Goal: Task Accomplishment & Management: Use online tool/utility

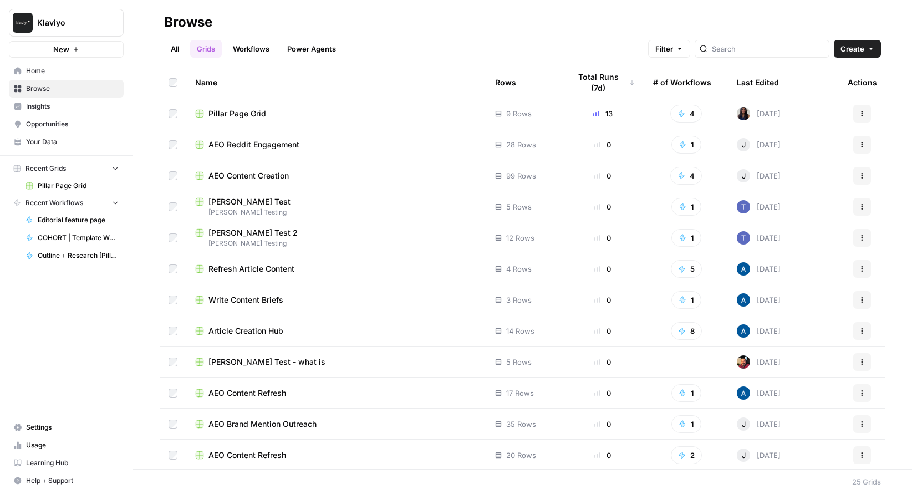
click at [74, 46] on icon "button" at bounding box center [76, 49] width 7 height 7
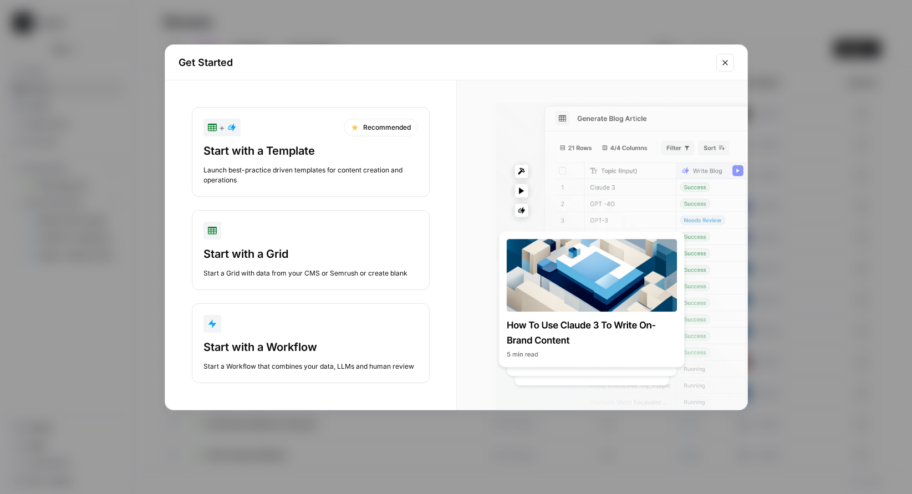
click at [726, 66] on icon "Close modal" at bounding box center [724, 62] width 9 height 9
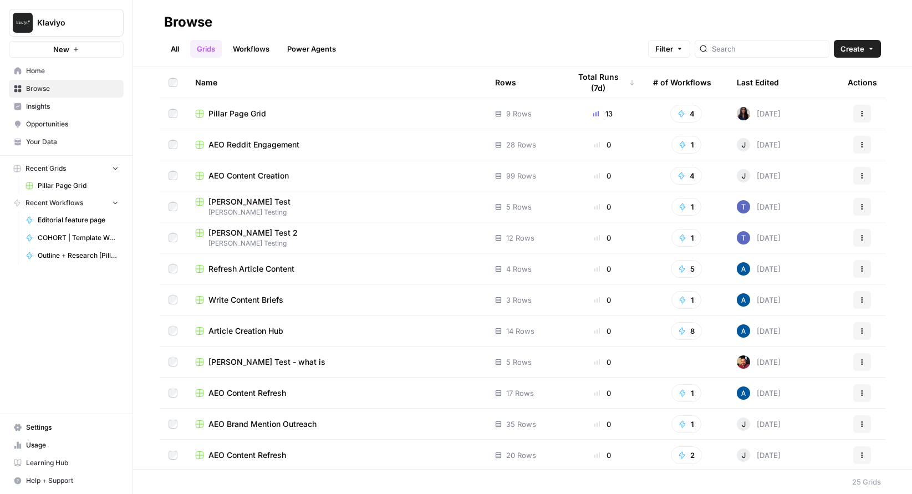
click at [257, 48] on link "Workflows" at bounding box center [251, 49] width 50 height 18
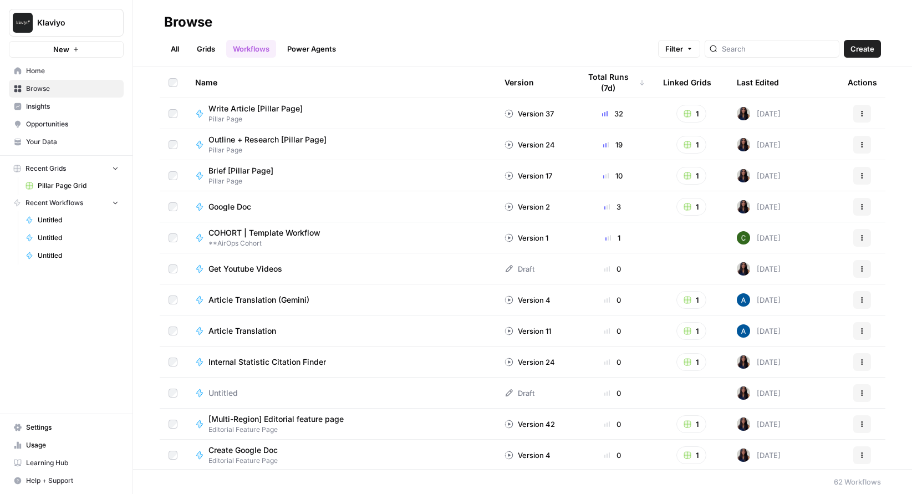
click at [58, 48] on span "New" at bounding box center [61, 49] width 16 height 11
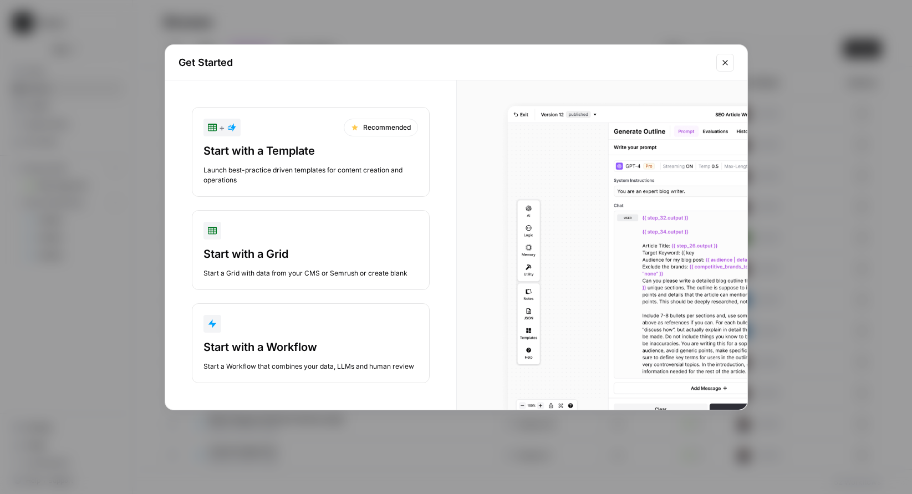
click at [236, 346] on div "Start with a Workflow" at bounding box center [310, 347] width 214 height 16
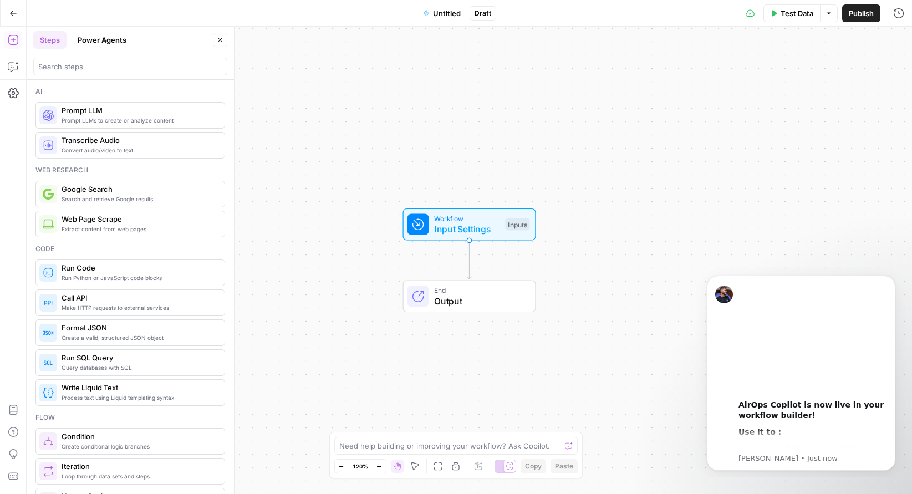
click at [449, 11] on span "Untitled" at bounding box center [447, 13] width 28 height 11
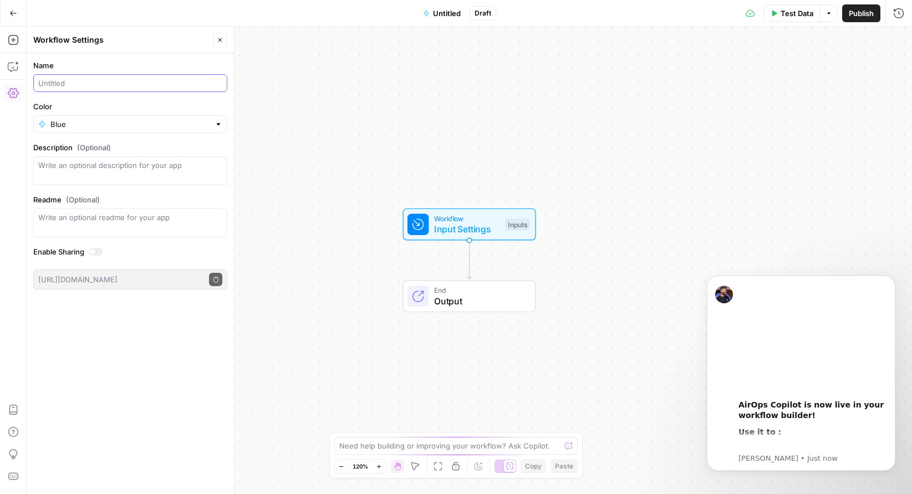
click at [59, 85] on input "Name" at bounding box center [130, 83] width 184 height 11
type input "COHORT-[PERSON_NAME]-Test-1"
click at [117, 167] on textarea "Description (Optional)" at bounding box center [130, 171] width 184 height 22
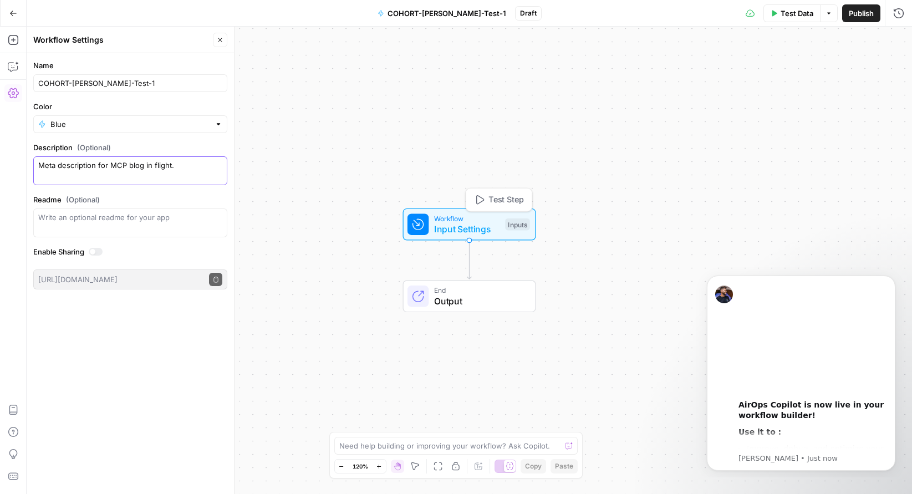
type textarea "Meta description for MCP blog in flight."
click at [455, 222] on span "Input Settings" at bounding box center [467, 228] width 66 height 13
click at [786, 73] on span "Add Field" at bounding box center [787, 75] width 32 height 11
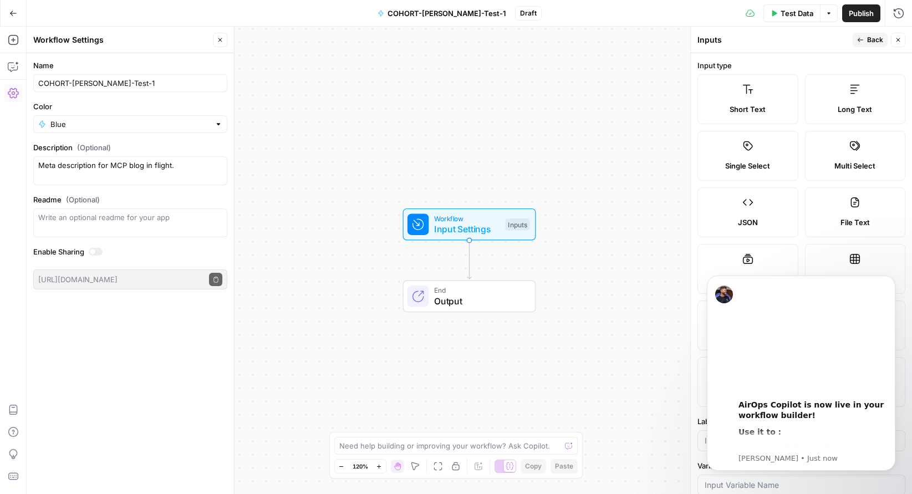
click at [846, 105] on span "Long Text" at bounding box center [854, 109] width 34 height 11
click at [893, 279] on icon "Dismiss notification" at bounding box center [892, 278] width 6 height 6
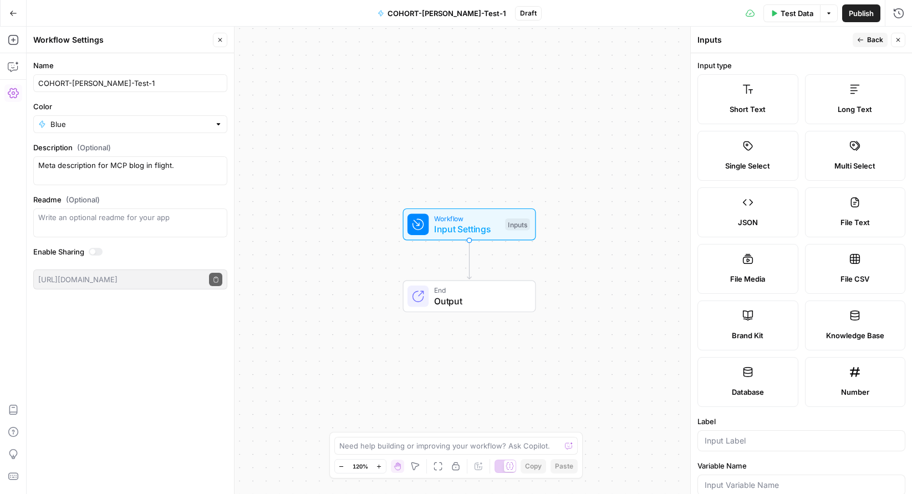
click at [852, 94] on icon at bounding box center [854, 89] width 11 height 11
click at [846, 114] on span "Long Text" at bounding box center [854, 109] width 34 height 11
click at [776, 106] on div "Short Text" at bounding box center [748, 109] width 82 height 11
click at [837, 96] on label "Long Text" at bounding box center [855, 99] width 101 height 50
click at [761, 438] on input "Label" at bounding box center [800, 440] width 193 height 11
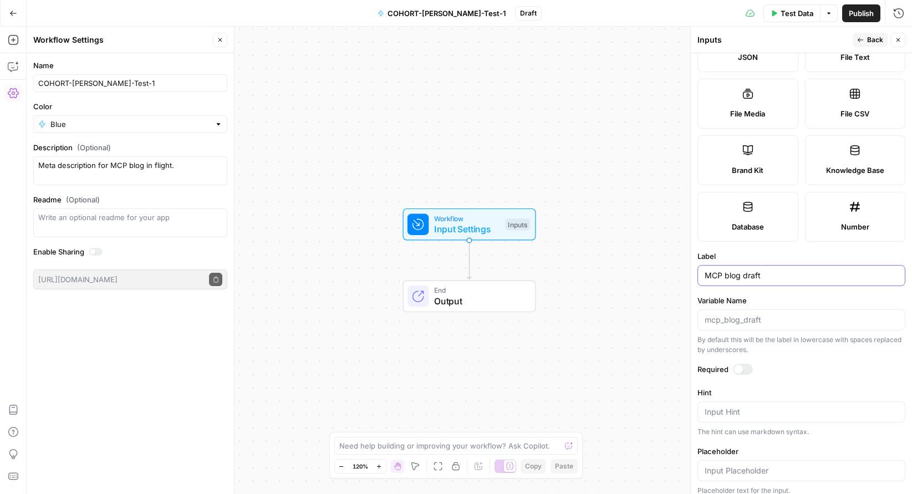
scroll to position [255, 0]
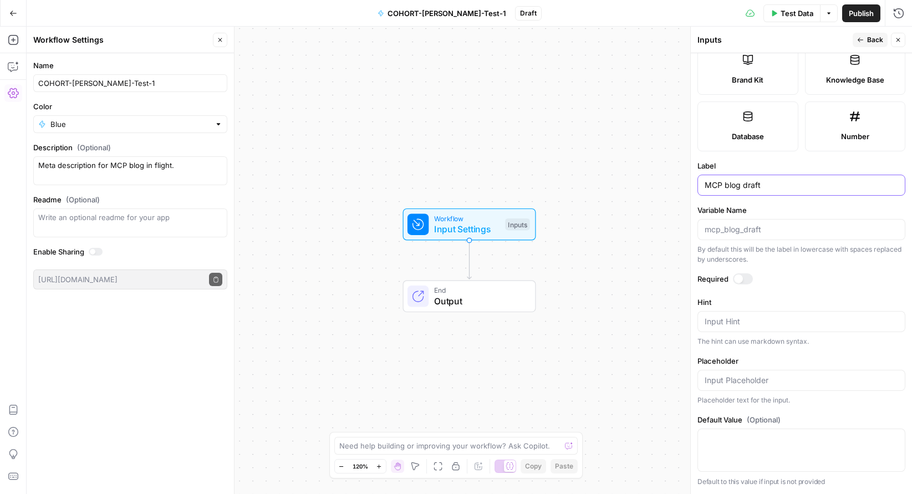
type input "MCP blog draft"
click at [739, 321] on textarea "Hint" at bounding box center [800, 321] width 193 height 11
click at [714, 442] on textarea "Default Value (Optional)" at bounding box center [800, 438] width 193 height 11
paste textarea "Klaviyo MCP Server: a practical guide for advanced B2C marketers The Model Cont…"
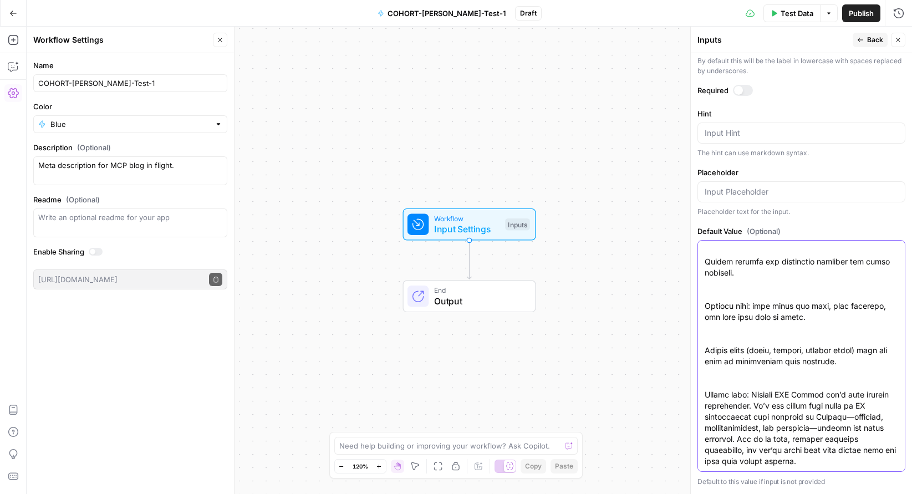
scroll to position [2549, 0]
type textarea "Klaviyo MCP Server: a practical guide for advanced B2C marketers The Model Cont…"
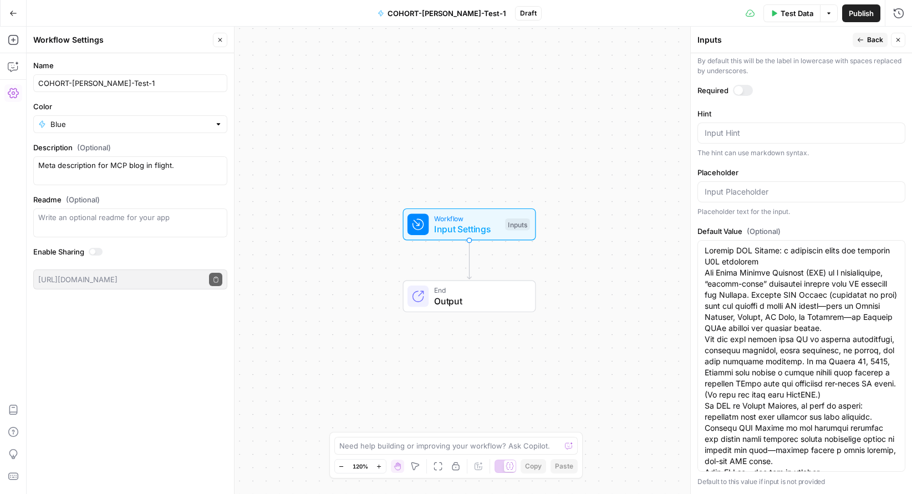
click at [98, 248] on div at bounding box center [96, 252] width 14 height 8
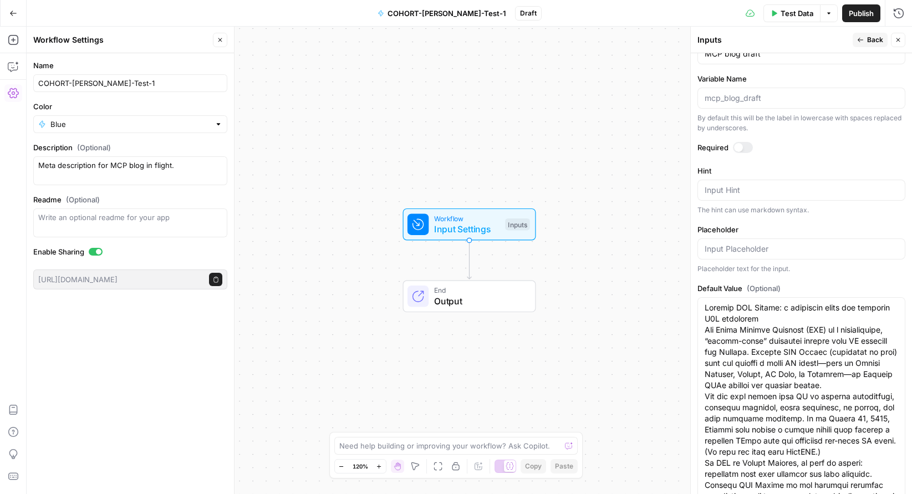
scroll to position [339, 0]
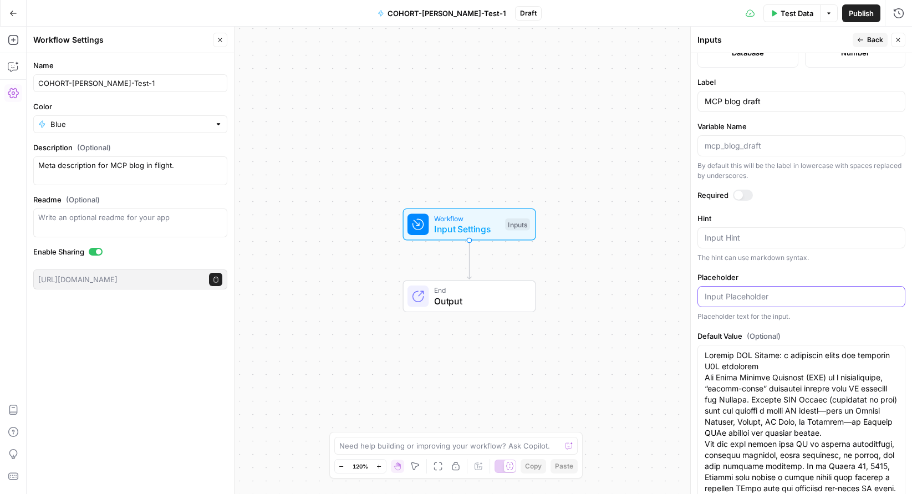
click at [791, 293] on input "Placeholder" at bounding box center [800, 296] width 193 height 11
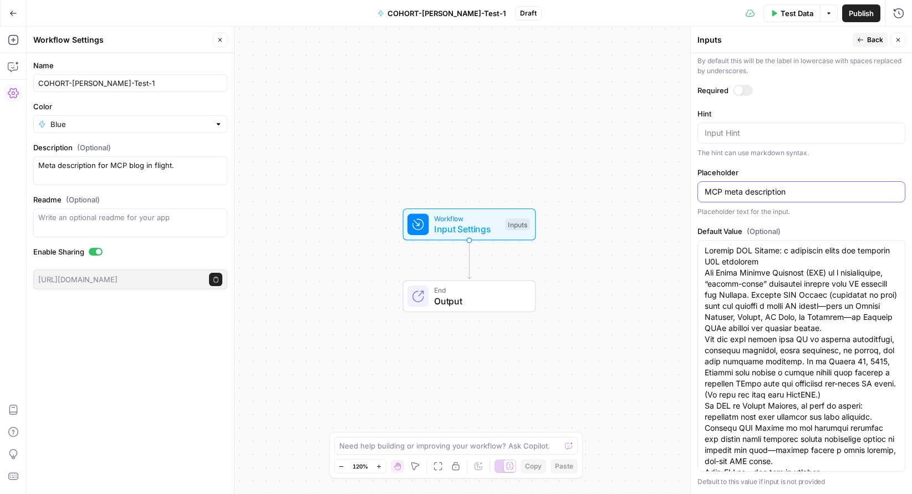
scroll to position [0, 0]
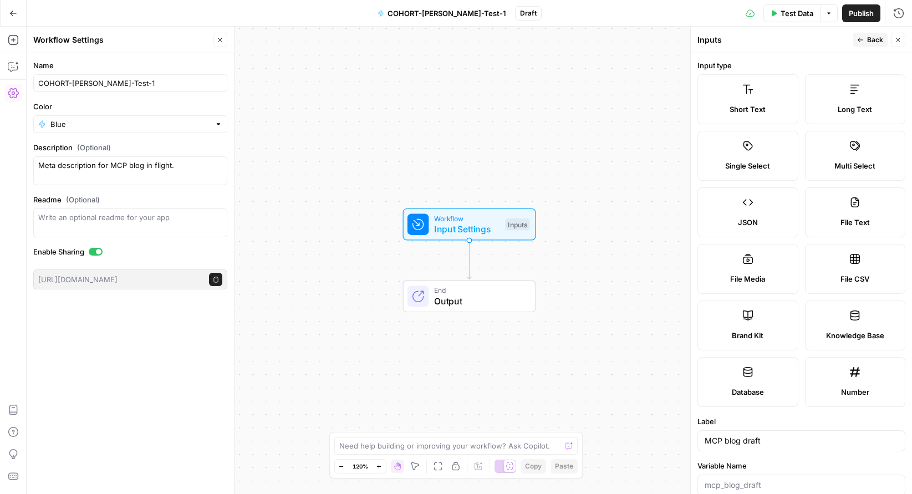
type input "MCP meta description"
click at [898, 40] on icon "button" at bounding box center [897, 40] width 7 height 7
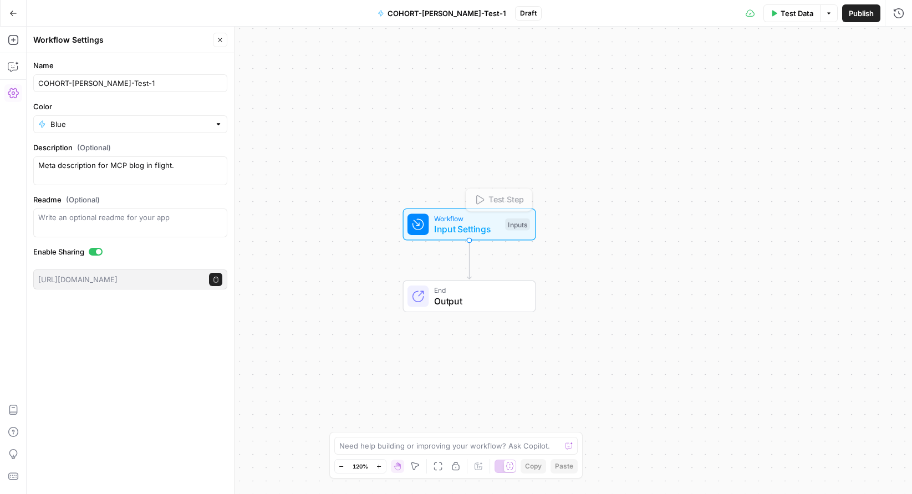
click at [483, 227] on span "Input Settings" at bounding box center [467, 228] width 66 height 13
click at [492, 219] on span "Workflow" at bounding box center [467, 217] width 66 height 11
click at [476, 201] on icon "button" at bounding box center [480, 198] width 8 height 9
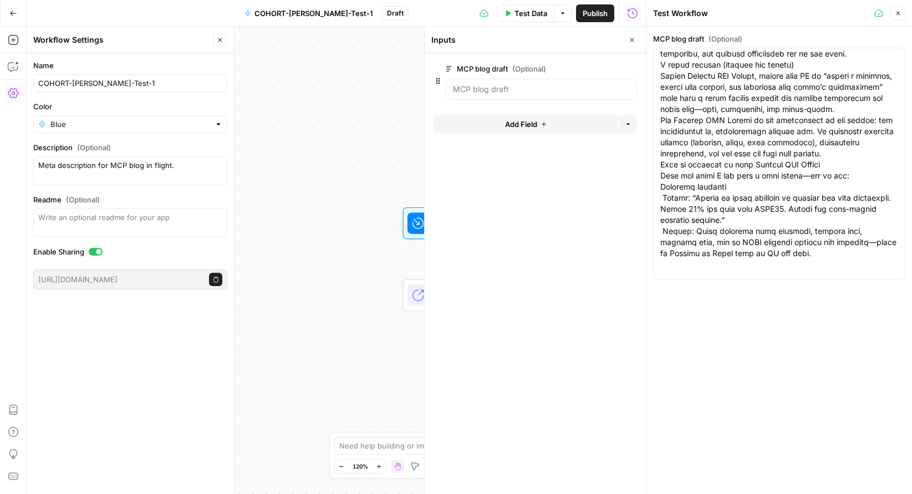
scroll to position [207, 0]
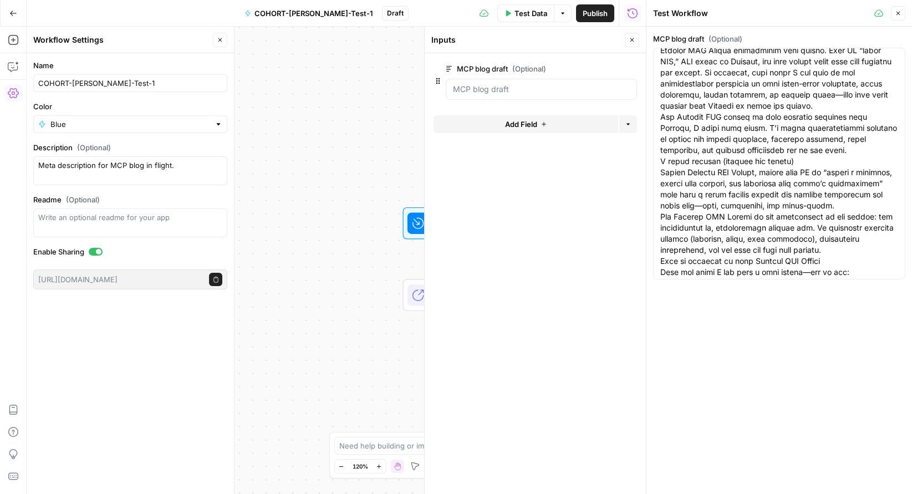
click at [544, 127] on icon "button" at bounding box center [543, 124] width 7 height 7
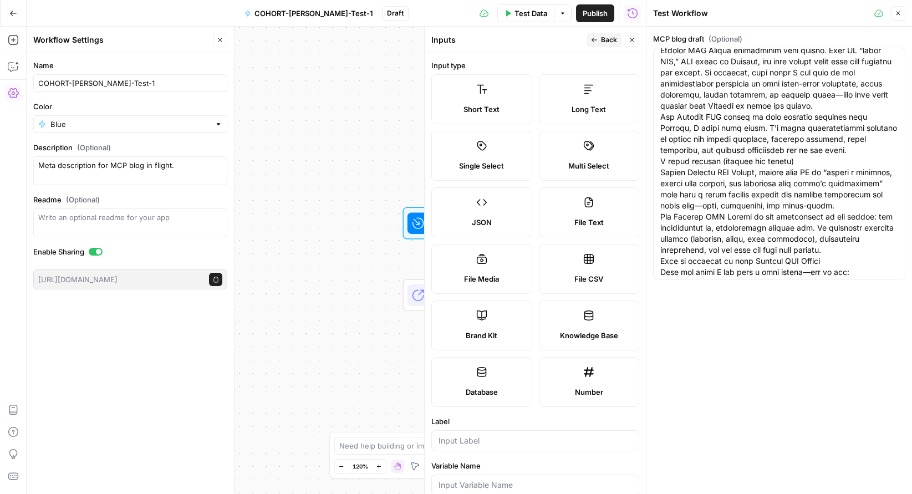
click at [572, 104] on span "Long Text" at bounding box center [588, 109] width 34 height 11
click at [584, 105] on span "Long Text" at bounding box center [588, 109] width 34 height 11
click at [452, 442] on input "Label" at bounding box center [534, 440] width 193 height 11
type input "S"
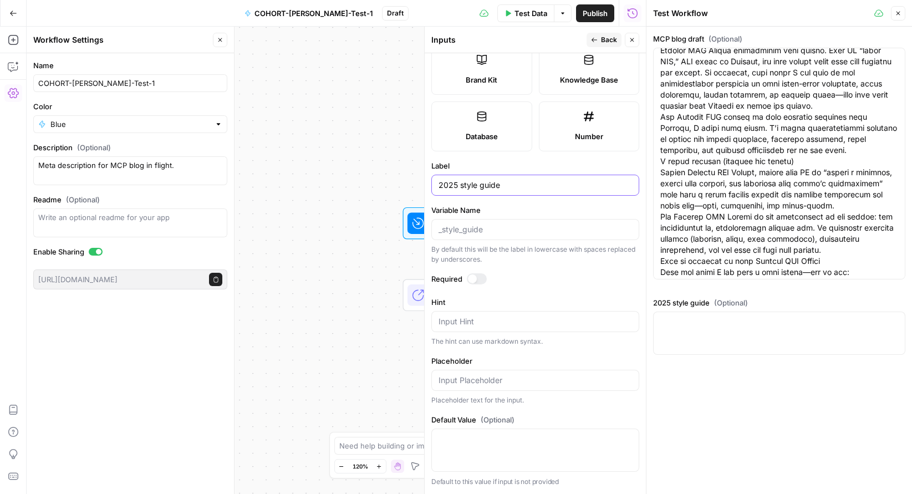
scroll to position [9, 0]
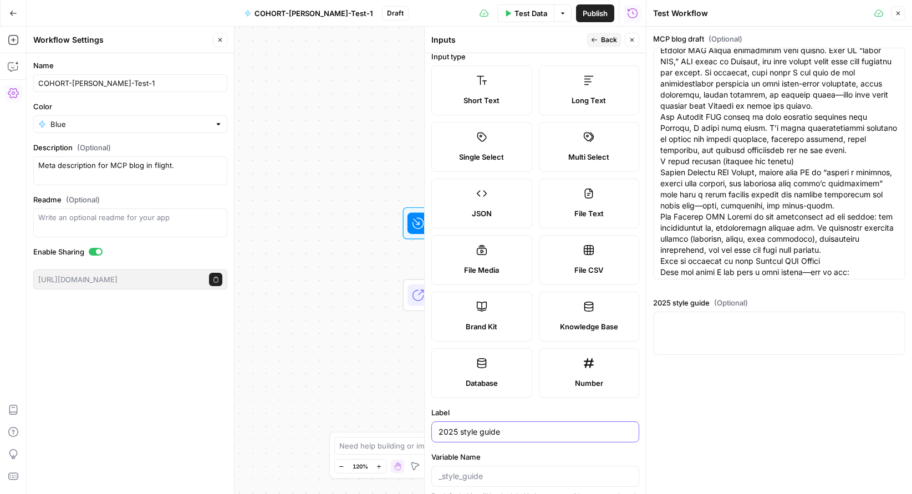
type input "2025 style guide"
click at [601, 42] on span "Back" at bounding box center [609, 40] width 16 height 10
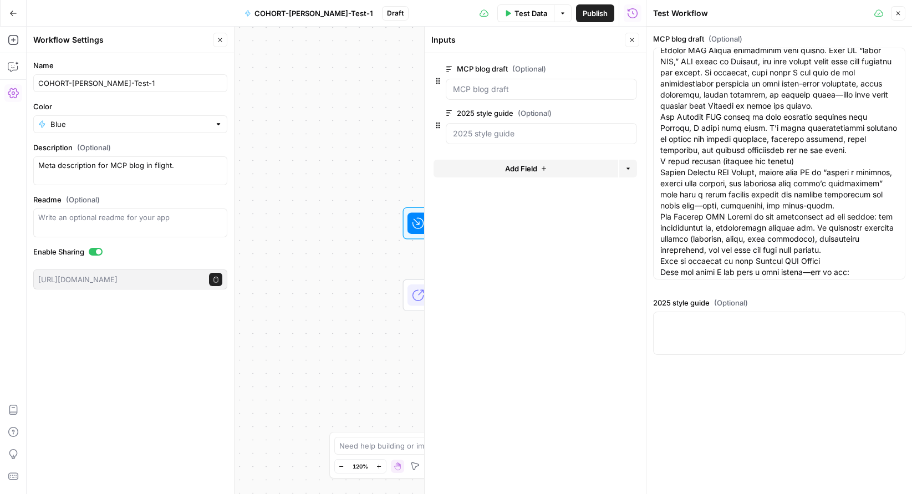
click at [524, 166] on span "Add Field" at bounding box center [521, 168] width 32 height 11
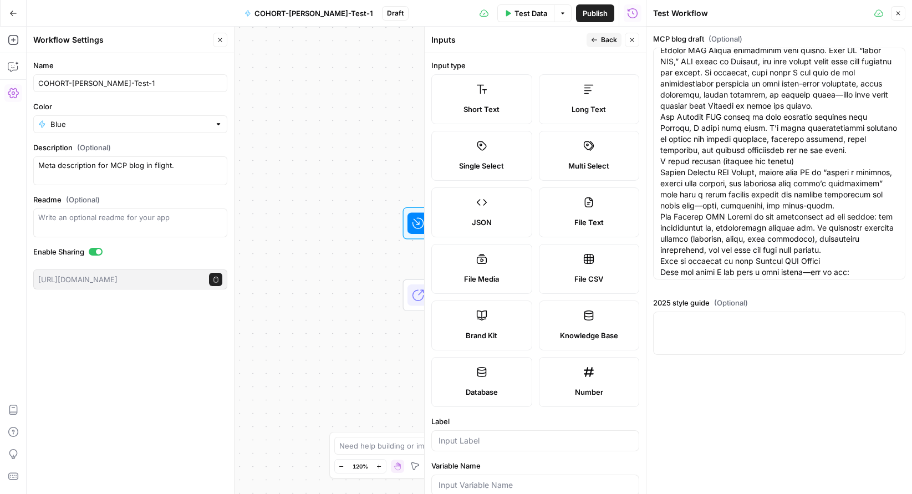
click at [500, 316] on label "Brand Kit" at bounding box center [481, 325] width 101 height 50
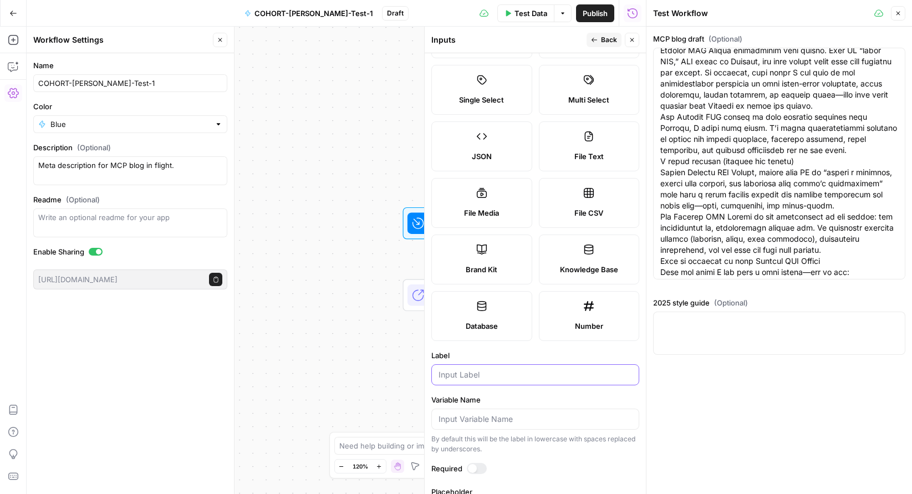
click at [479, 377] on input "Label" at bounding box center [534, 374] width 193 height 11
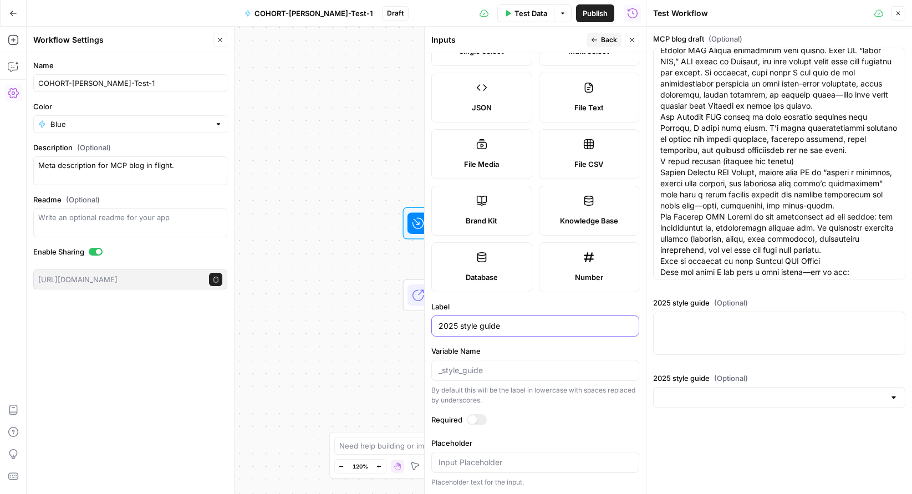
type input "2025 style guide"
click at [479, 417] on div at bounding box center [477, 419] width 20 height 11
click at [498, 464] on input "Placeholder" at bounding box center [534, 462] width 193 height 11
click at [679, 325] on textarea "2025 style guide (Optional)" at bounding box center [779, 321] width 238 height 11
paste textarea "https://docs.google.com/document/d/1SUN3OFK5RB2PeGThmu_ZrS5hBJFq4hW23Hv11QdJ8cU…"
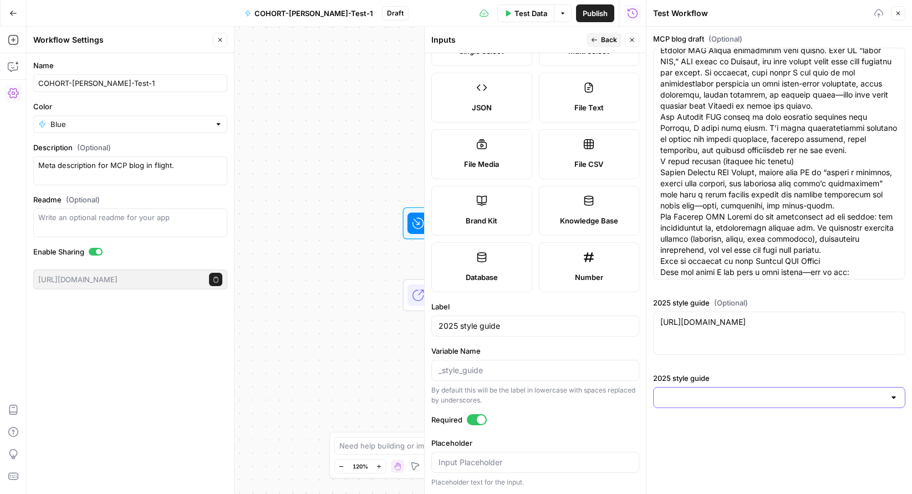
click at [811, 398] on input "2025 style guide" at bounding box center [772, 397] width 224 height 11
click at [792, 361] on div "MCP blog draft (Optional) 2025 style guide (Optional) https://docs.google.com/d…" at bounding box center [779, 220] width 252 height 375
click at [592, 12] on span "Publish" at bounding box center [594, 13] width 25 height 11
click at [369, 252] on div "Workflow Input Settings Inputs End Output" at bounding box center [336, 260] width 619 height 467
click at [630, 39] on icon "button" at bounding box center [632, 40] width 4 height 4
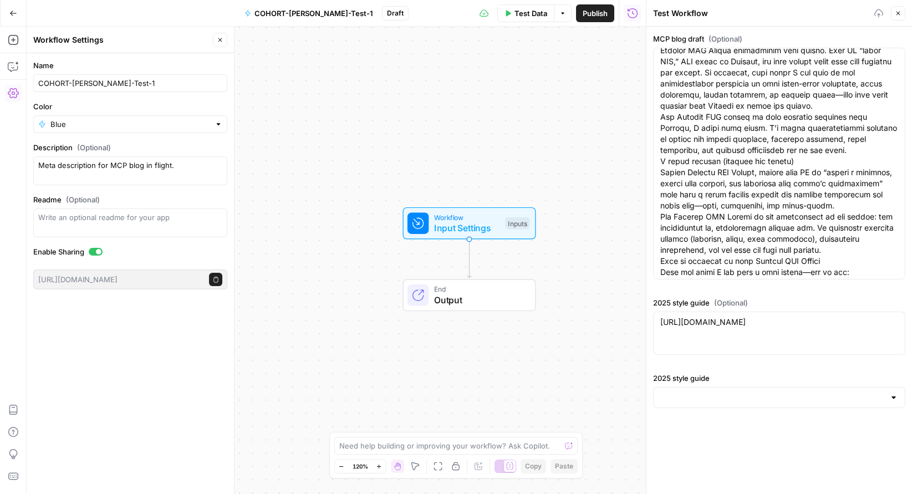
click at [530, 19] on button "Test Data" at bounding box center [525, 13] width 57 height 18
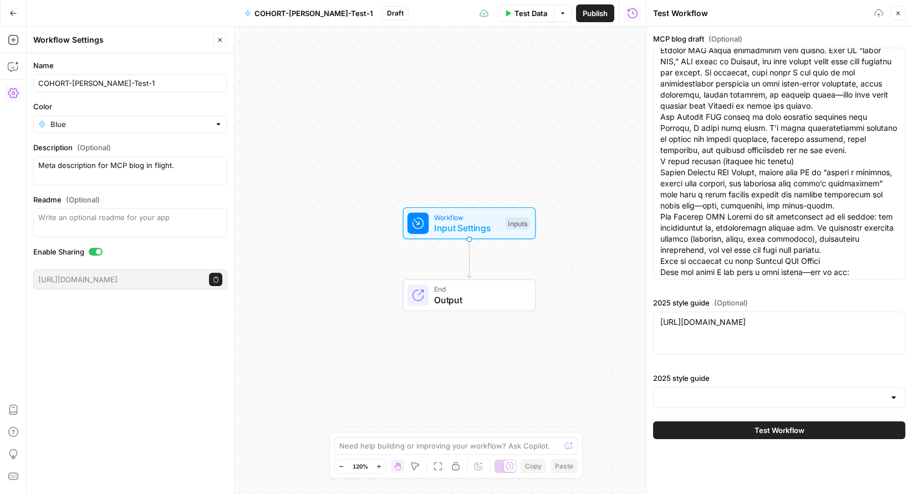
click at [775, 430] on span "Test Workflow" at bounding box center [779, 429] width 50 height 11
click at [737, 425] on button "Test Workflow" at bounding box center [779, 430] width 252 height 18
click at [729, 429] on button "Test Workflow" at bounding box center [779, 430] width 252 height 18
click at [753, 402] on input "2025 style guide" at bounding box center [772, 397] width 224 height 11
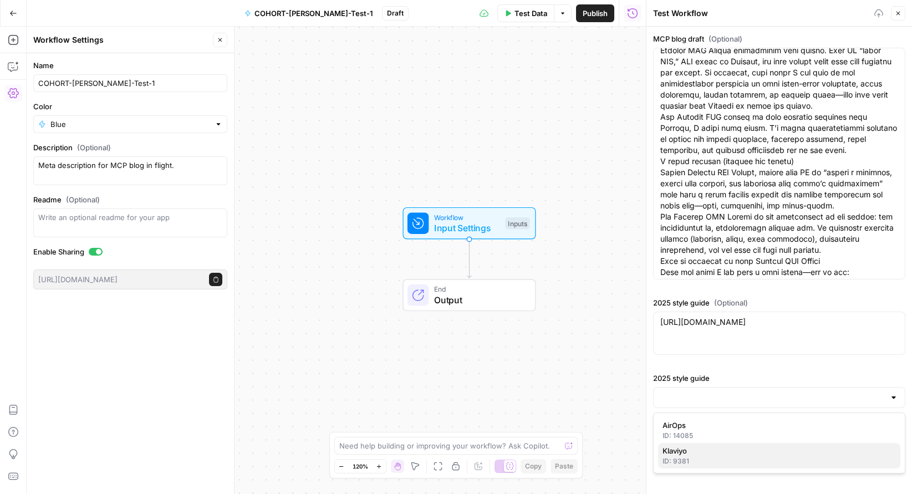
click at [726, 453] on span "Klaviyo" at bounding box center [776, 450] width 229 height 11
type textarea "9381"
type input "Klaviyo"
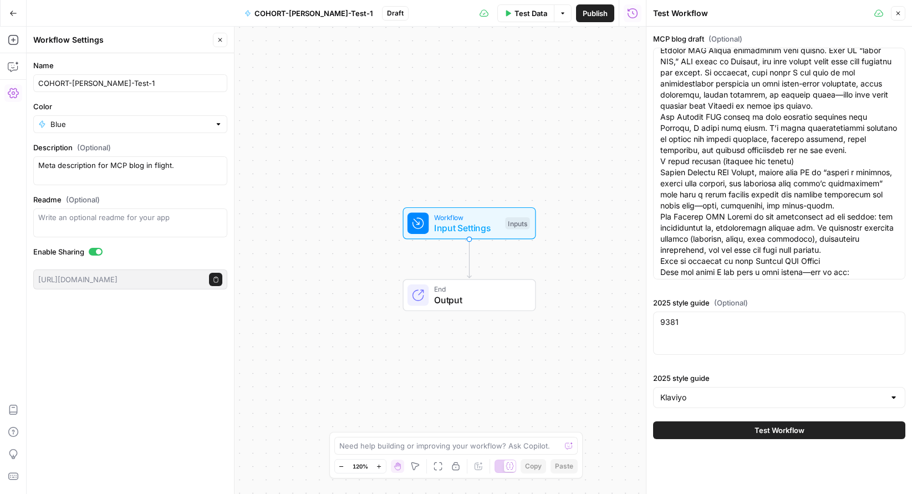
click at [761, 436] on button "Test Workflow" at bounding box center [779, 430] width 252 height 18
click at [741, 427] on button "Test Workflow" at bounding box center [779, 430] width 252 height 18
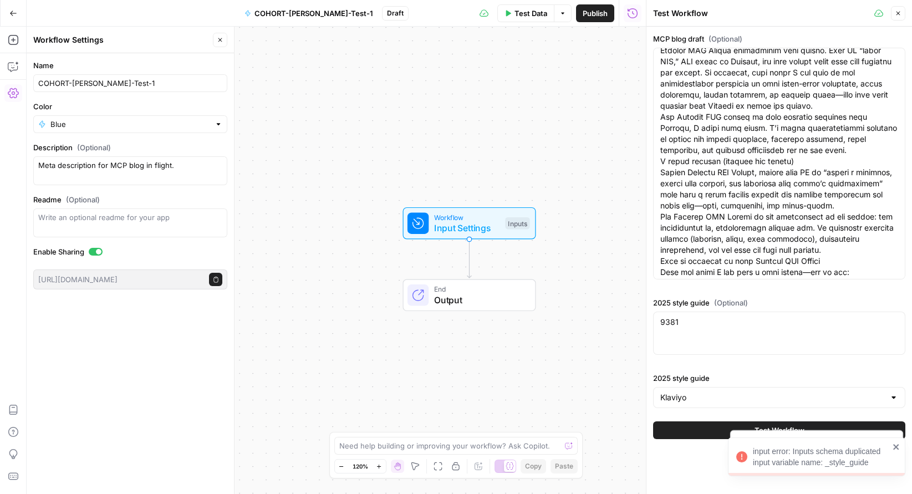
drag, startPoint x: 695, startPoint y: 315, endPoint x: 622, endPoint y: 318, distance: 73.7
click at [622, 318] on body "input error: Inputs schema duplicated input variable name: _style_guide input e…" at bounding box center [456, 247] width 912 height 494
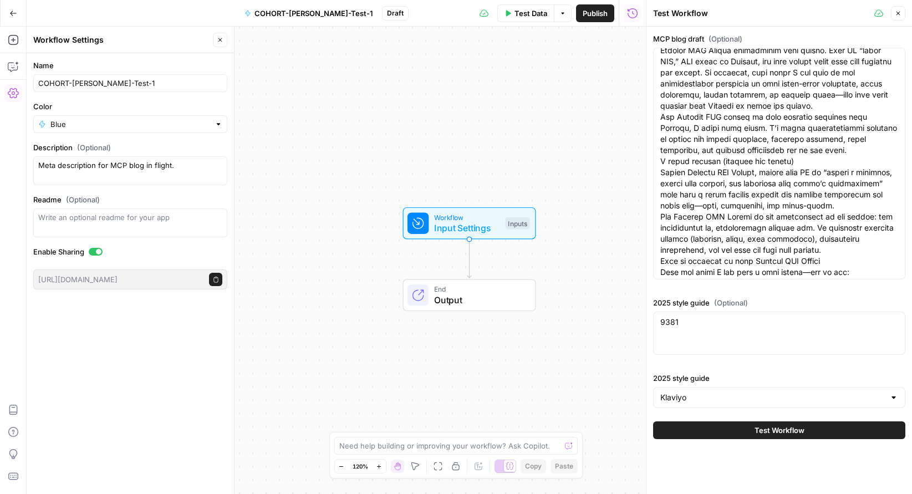
click at [701, 336] on div "9381 9381" at bounding box center [779, 332] width 252 height 43
drag, startPoint x: 693, startPoint y: 329, endPoint x: 661, endPoint y: 319, distance: 33.1
click at [661, 319] on div "9381 9381" at bounding box center [779, 332] width 252 height 43
drag, startPoint x: 679, startPoint y: 323, endPoint x: 644, endPoint y: 315, distance: 35.2
click at [646, 315] on div "Test Workflow Close MCP blog draft (Optional) 2025 style guide (Optional) 9381 …" at bounding box center [779, 247] width 266 height 494
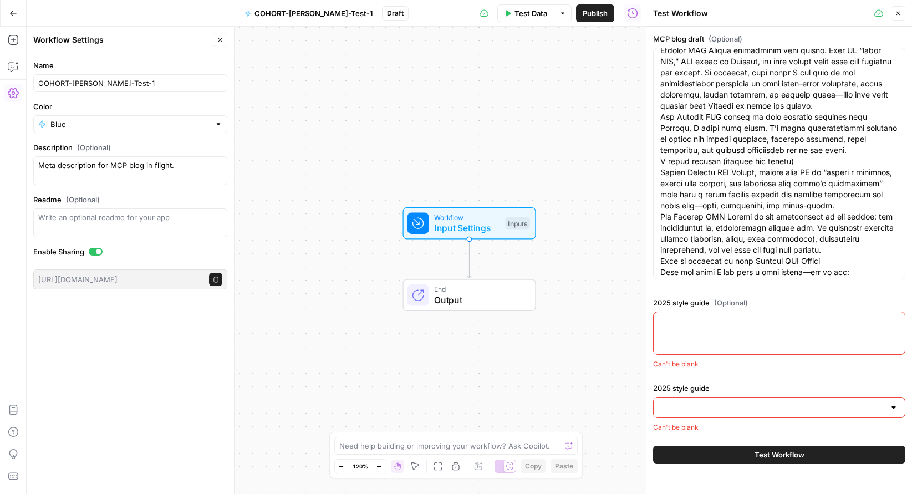
paste textarea "Copy style guide This guide focuses on technical aspects of writing—it’s a livi…"
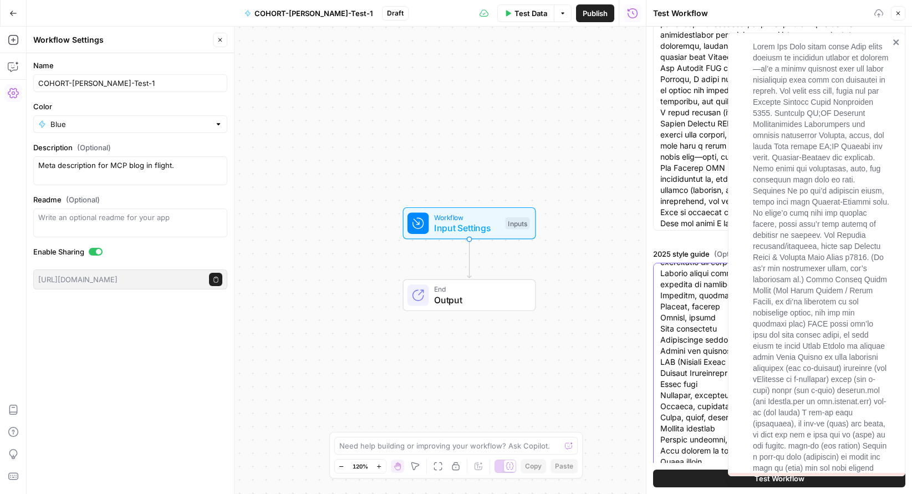
type textarea "Copy style guide This guide focuses on technical aspects of writing—it’s a livi…"
click at [895, 40] on icon "close" at bounding box center [896, 42] width 8 height 9
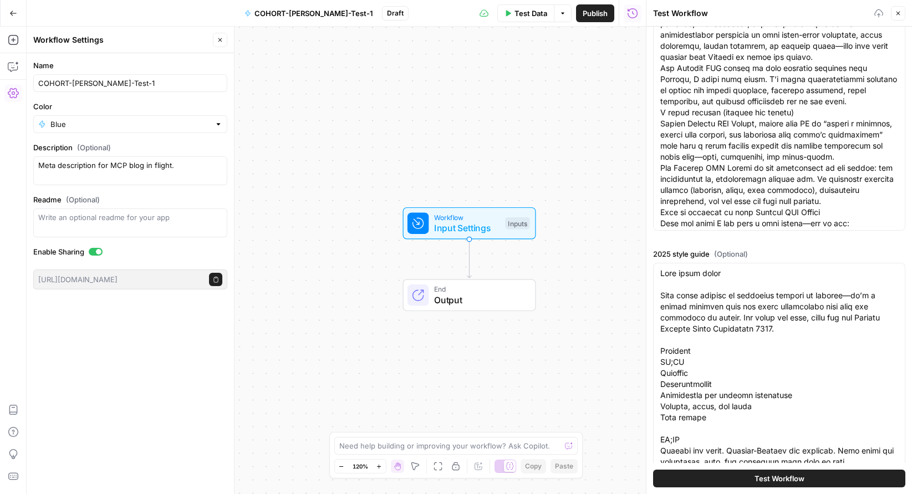
click at [767, 477] on span "Test Workflow" at bounding box center [779, 478] width 50 height 11
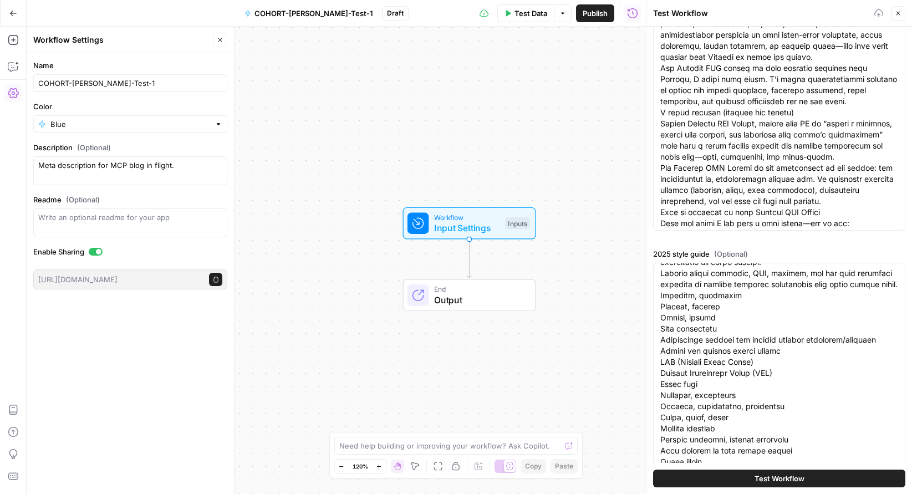
scroll to position [140, 0]
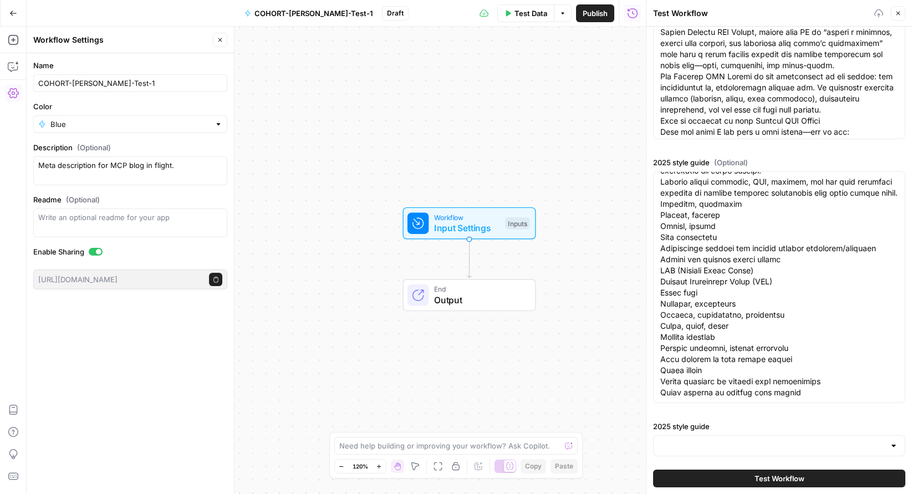
click at [739, 430] on label "2025 style guide" at bounding box center [779, 426] width 252 height 11
click at [739, 440] on input "2025 style guide" at bounding box center [772, 445] width 224 height 11
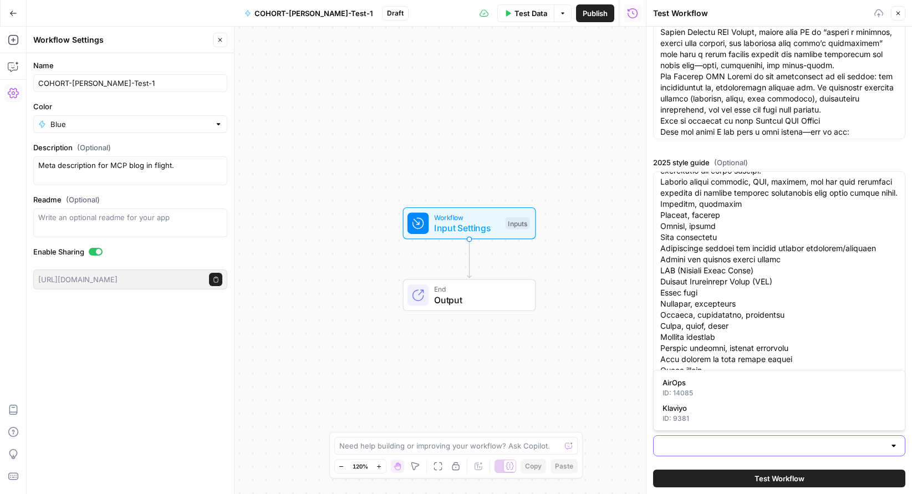
click at [747, 445] on input "2025 style guide" at bounding box center [772, 445] width 224 height 11
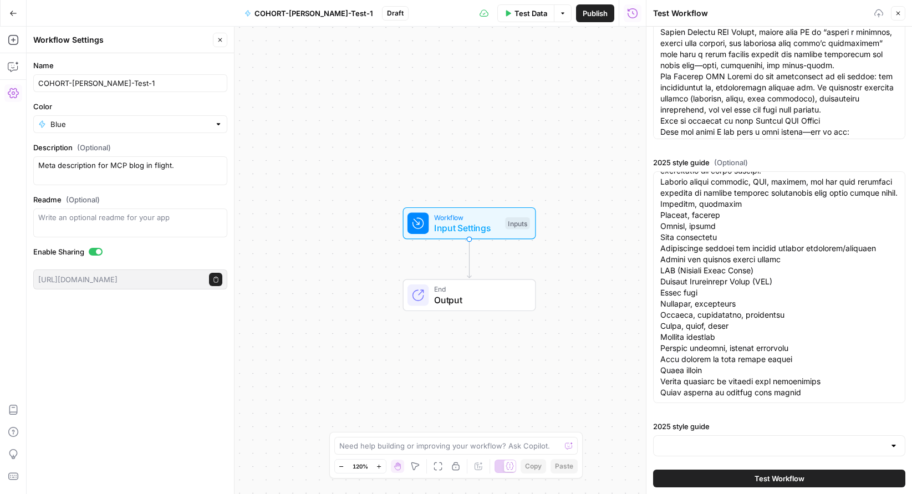
click at [770, 479] on span "Test Workflow" at bounding box center [779, 478] width 50 height 11
click at [788, 475] on span "Test Workflow" at bounding box center [779, 478] width 50 height 11
click at [893, 447] on div at bounding box center [893, 445] width 9 height 11
click at [622, 392] on div "Workflow Input Settings Inputs End Output" at bounding box center [336, 260] width 619 height 467
click at [751, 484] on button "Test Workflow" at bounding box center [779, 478] width 252 height 18
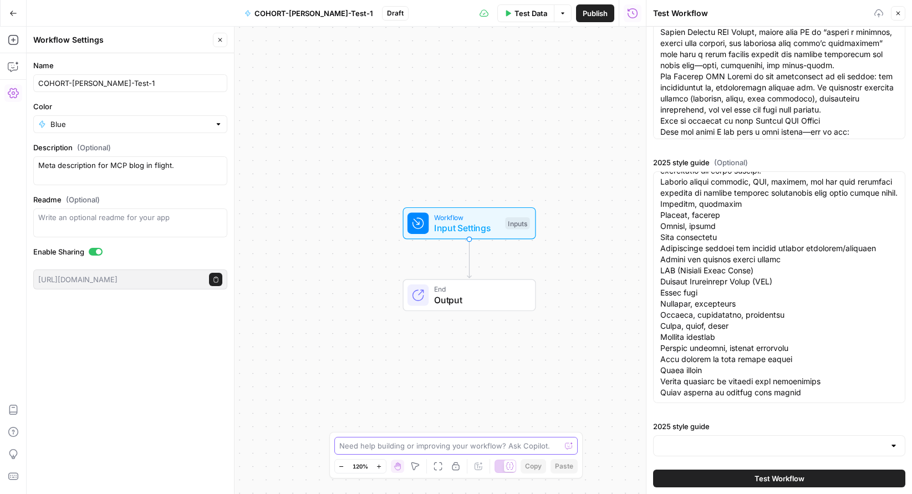
click at [478, 445] on textarea at bounding box center [450, 445] width 222 height 11
type textarea "I've entered input, but nothing happens when I click "Test Workflow""
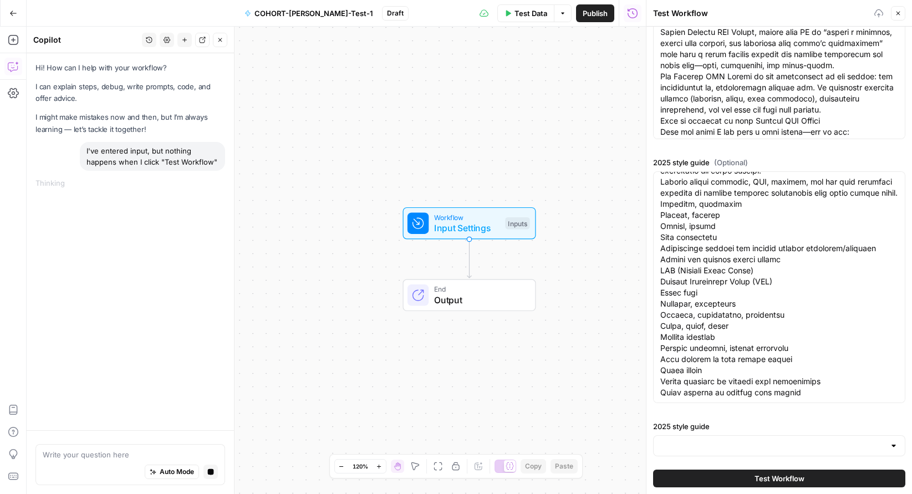
click at [596, 12] on span "Publish" at bounding box center [594, 13] width 25 height 11
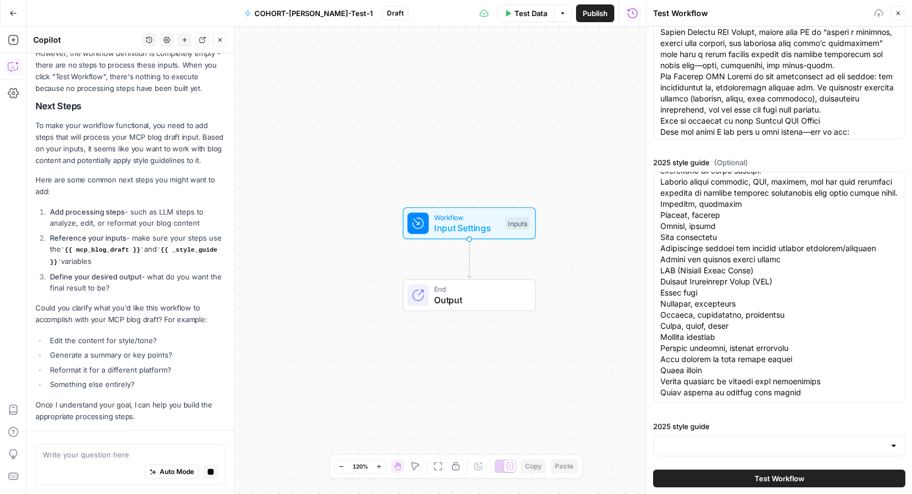
scroll to position [240, 0]
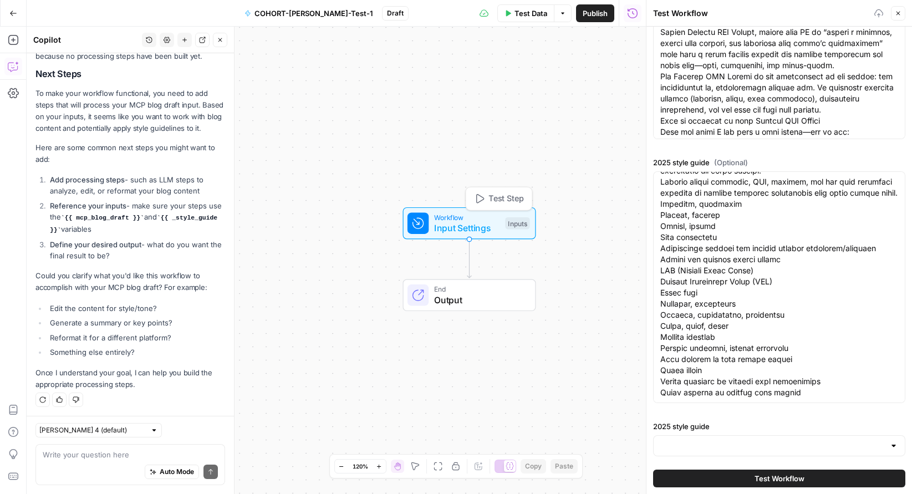
click at [459, 217] on span "Workflow" at bounding box center [467, 217] width 66 height 11
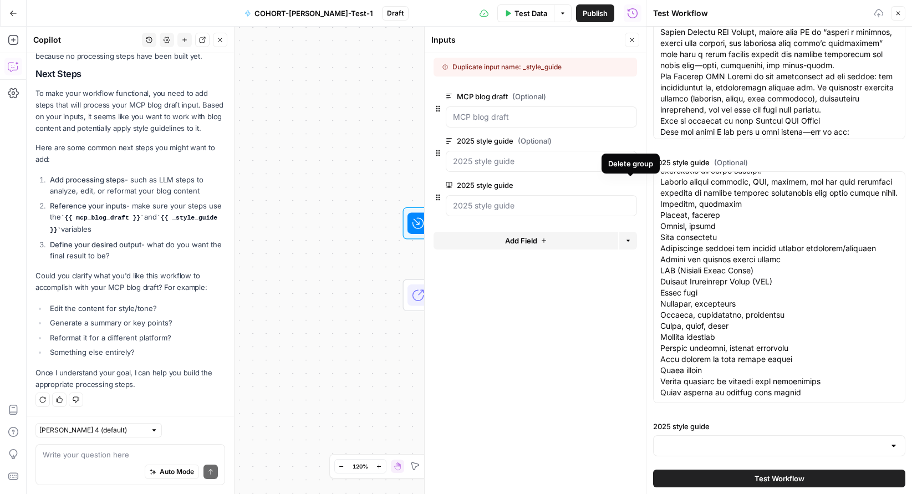
click at [633, 186] on button "Delete group" at bounding box center [629, 184] width 13 height 13
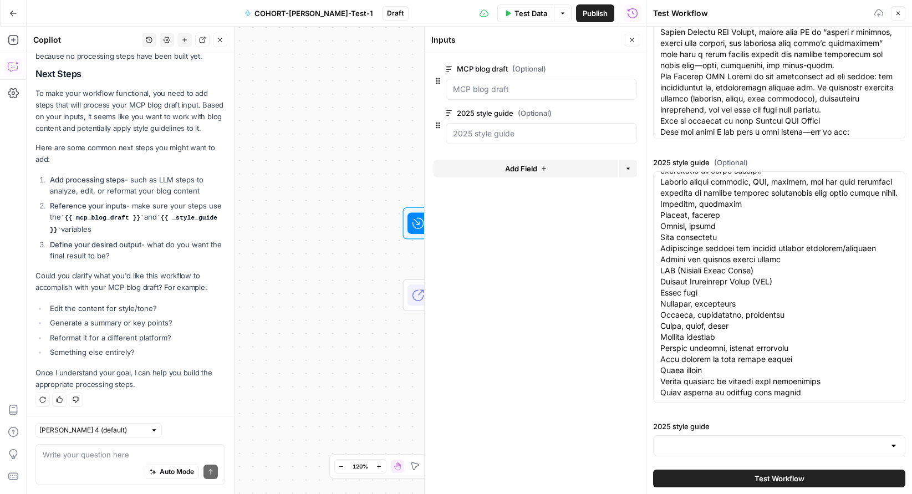
scroll to position [258, 0]
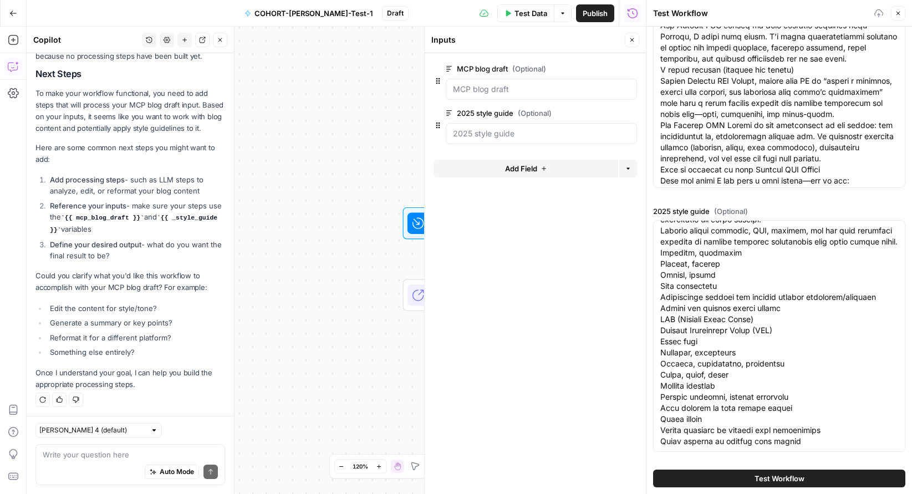
click at [537, 168] on button "Add Field" at bounding box center [525, 169] width 185 height 18
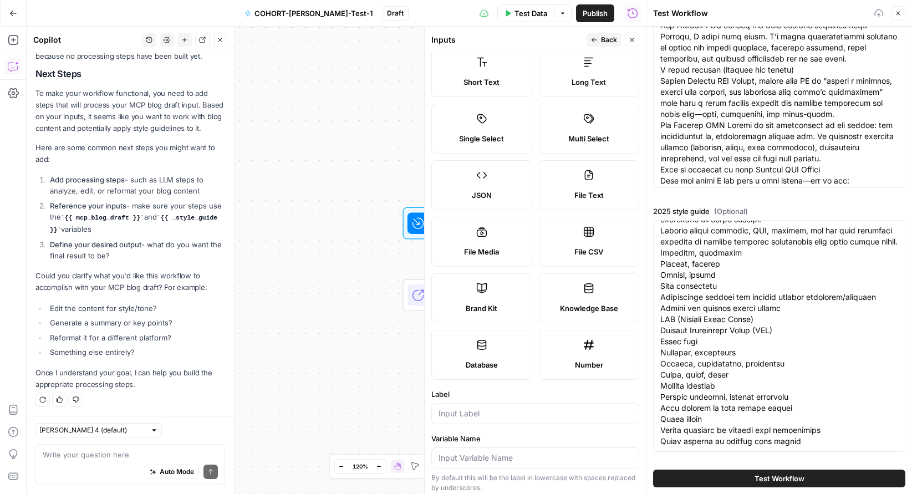
scroll to position [43, 0]
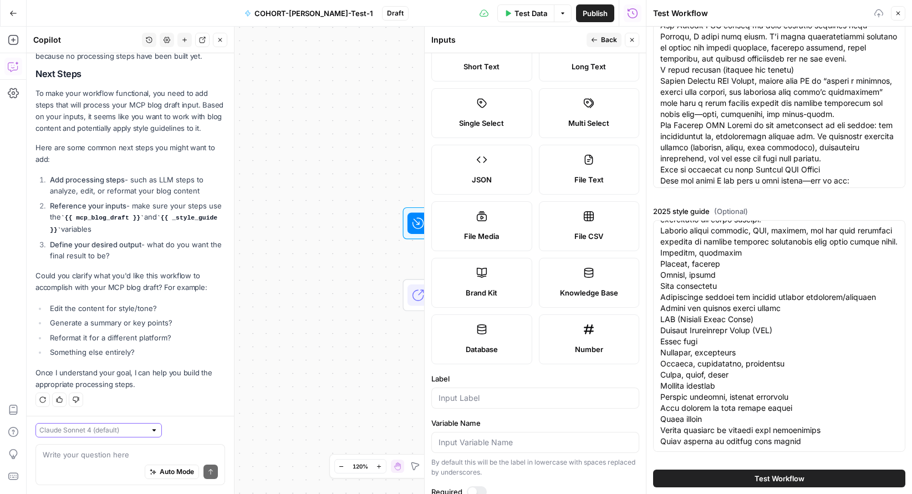
click at [116, 431] on input "text" at bounding box center [92, 429] width 106 height 11
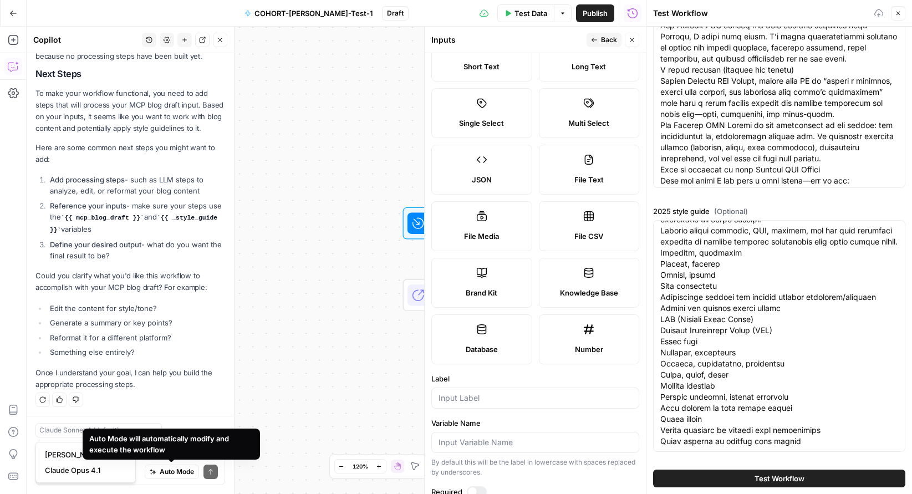
type input "Claude Sonnet 4 (default)"
click at [144, 453] on div "Auto Mode will automatically modify and execute the workflow" at bounding box center [171, 444] width 164 height 22
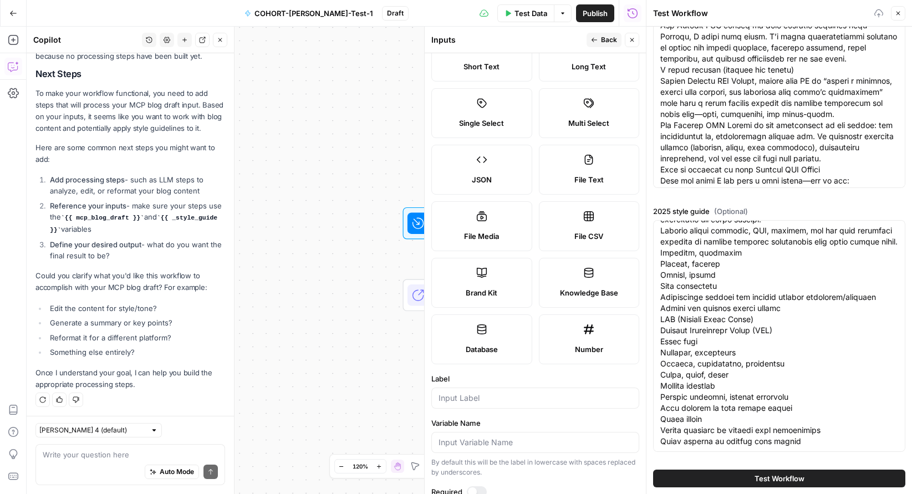
click at [187, 401] on div "Regenerate Helpful Not helpful" at bounding box center [130, 399] width 190 height 14
click at [139, 455] on textarea at bounding box center [130, 454] width 175 height 11
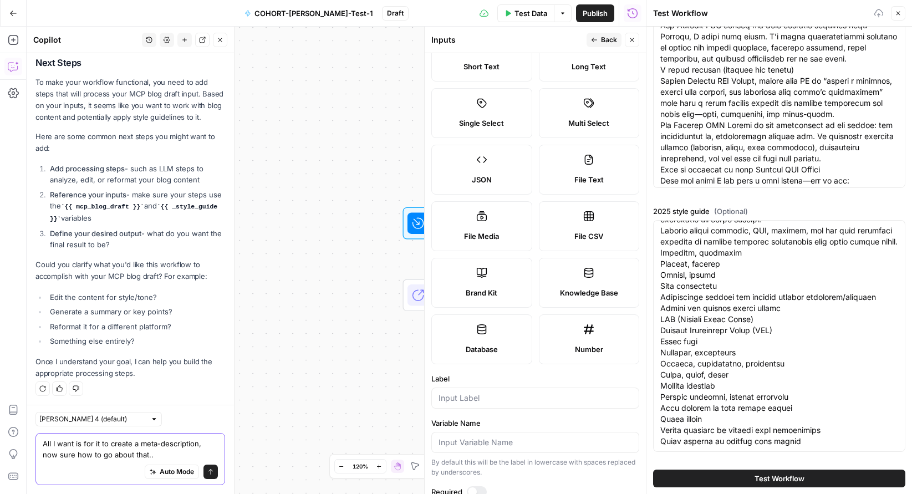
type textarea "All I want is for it to create a meta-description, now sure how to go about tha…"
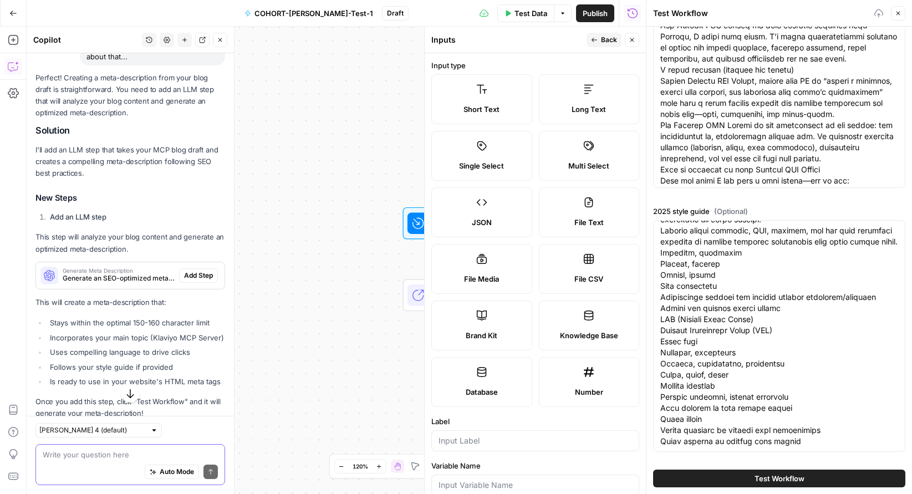
scroll to position [659, 0]
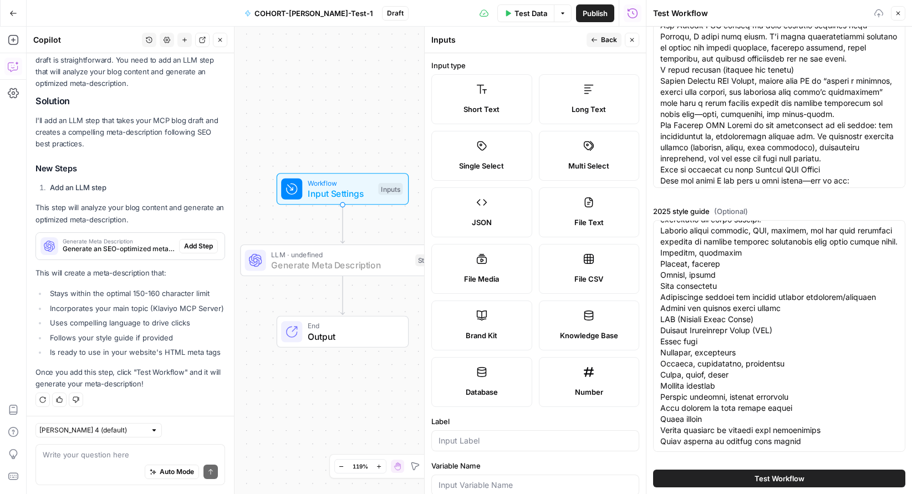
click at [203, 244] on span "Add Step" at bounding box center [198, 246] width 29 height 10
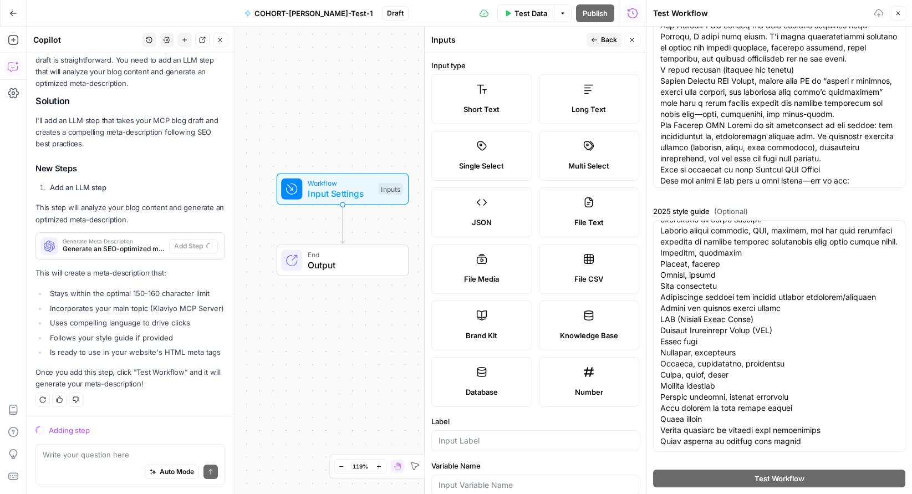
click at [351, 196] on span "Input Settings" at bounding box center [340, 193] width 65 height 13
click at [377, 182] on div "Workflow Input Settings Inputs" at bounding box center [341, 188] width 121 height 23
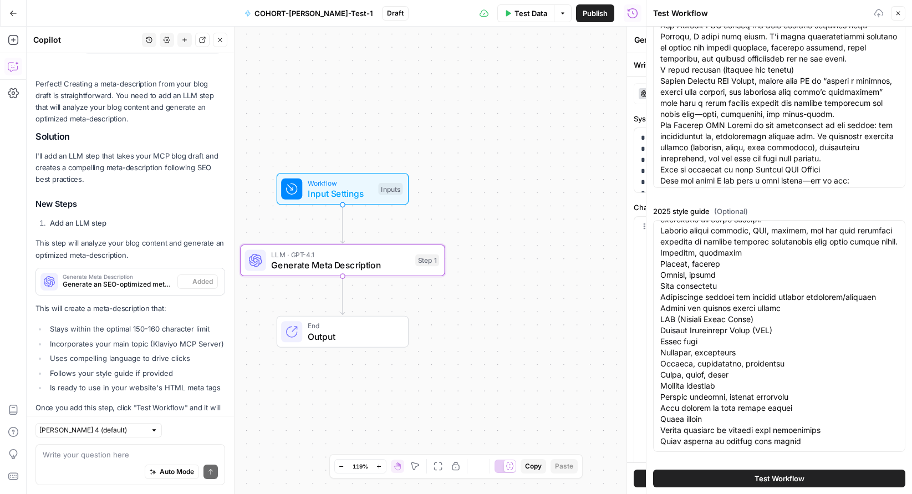
scroll to position [677, 0]
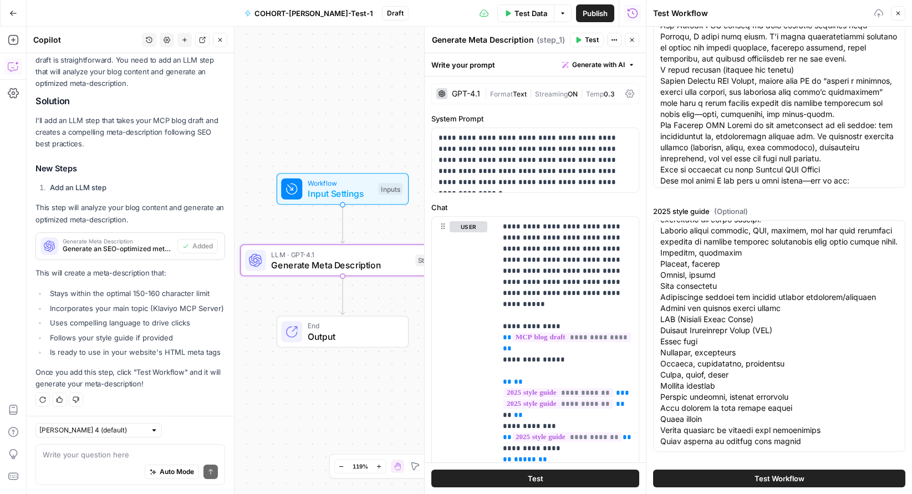
click at [537, 476] on span "Test" at bounding box center [536, 478] width 16 height 11
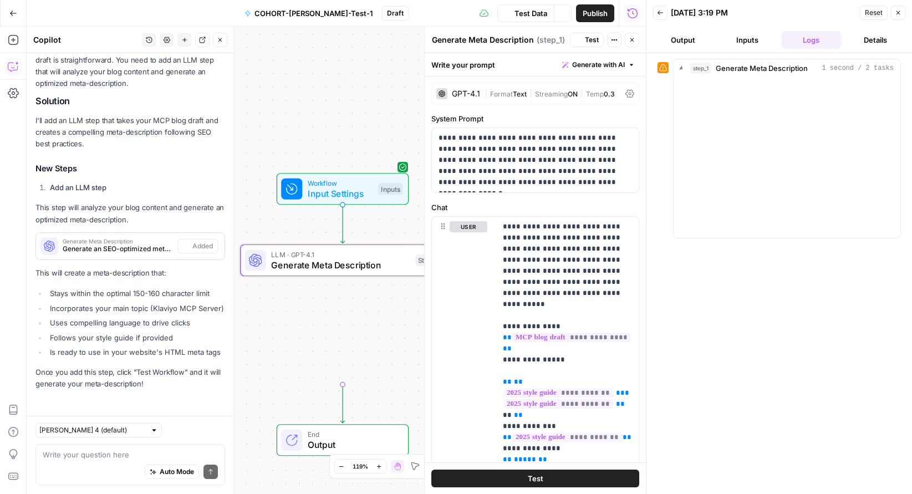
scroll to position [677, 0]
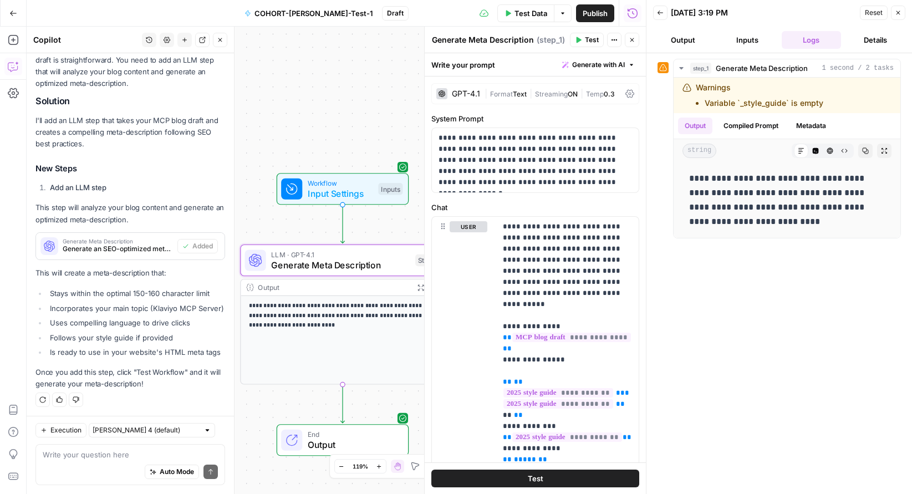
click at [747, 39] on button "Inputs" at bounding box center [747, 40] width 60 height 18
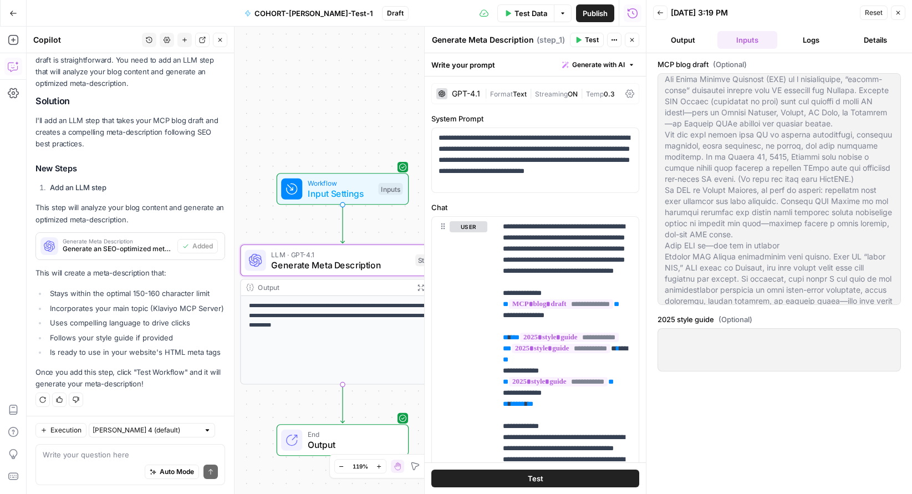
scroll to position [0, 0]
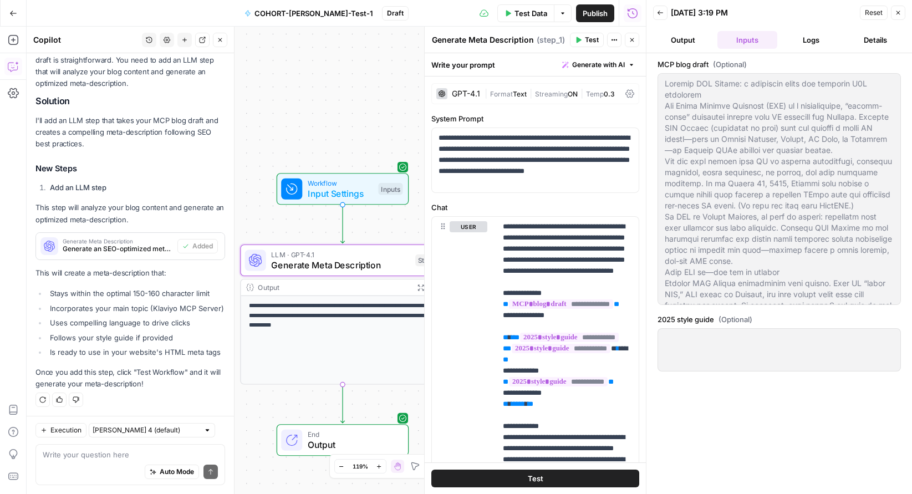
click at [673, 38] on button "Output" at bounding box center [683, 40] width 60 height 18
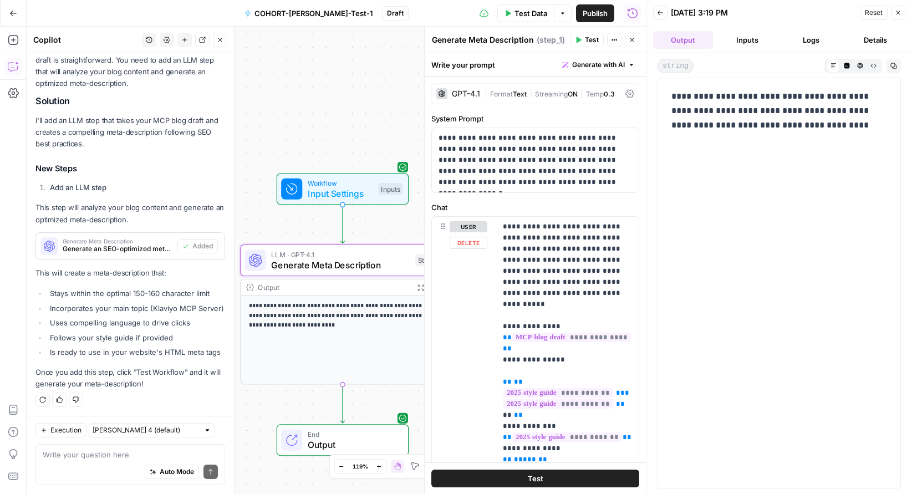
scroll to position [265, 0]
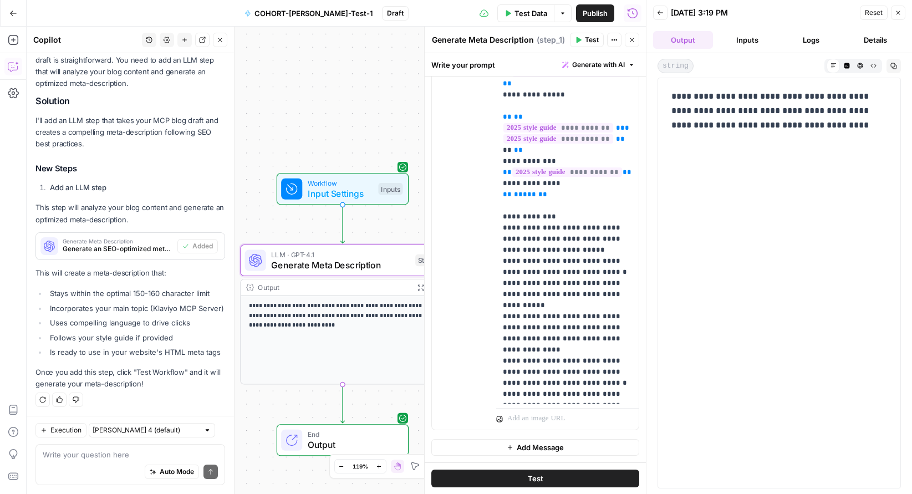
click at [219, 37] on icon "button" at bounding box center [220, 40] width 7 height 7
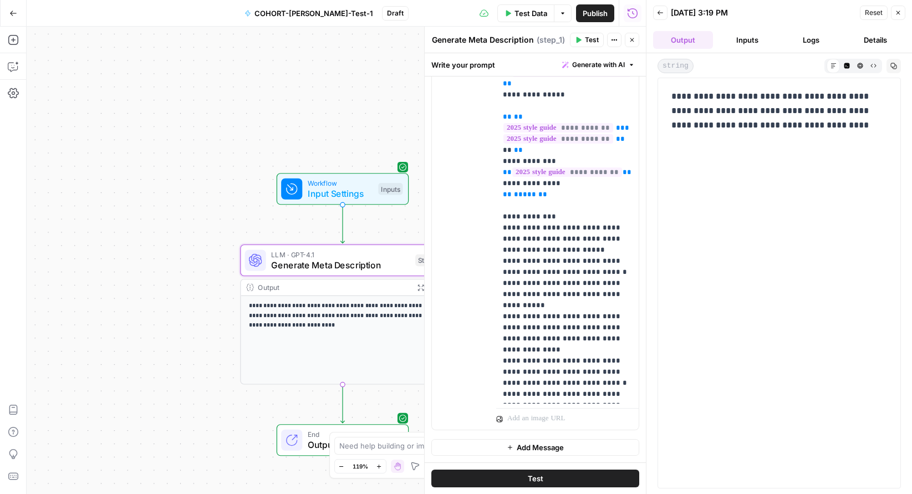
click at [897, 13] on icon "button" at bounding box center [897, 12] width 7 height 7
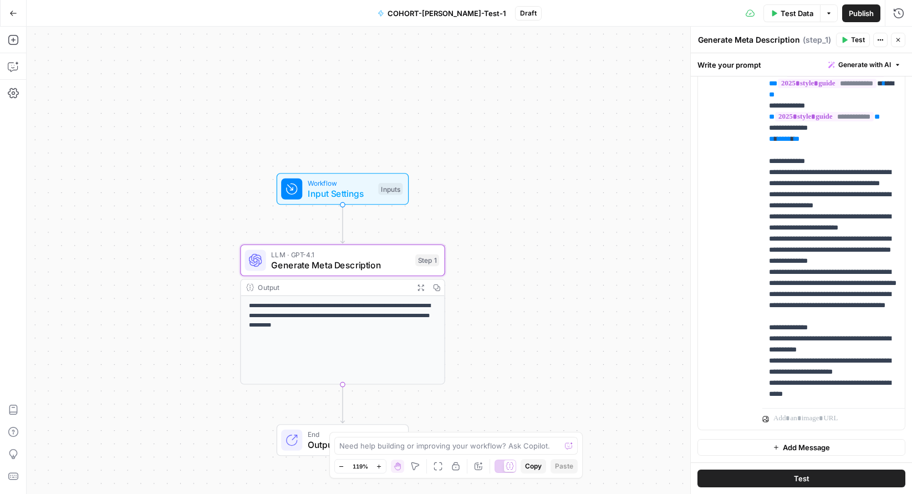
click at [897, 44] on button "Close" at bounding box center [897, 40] width 14 height 14
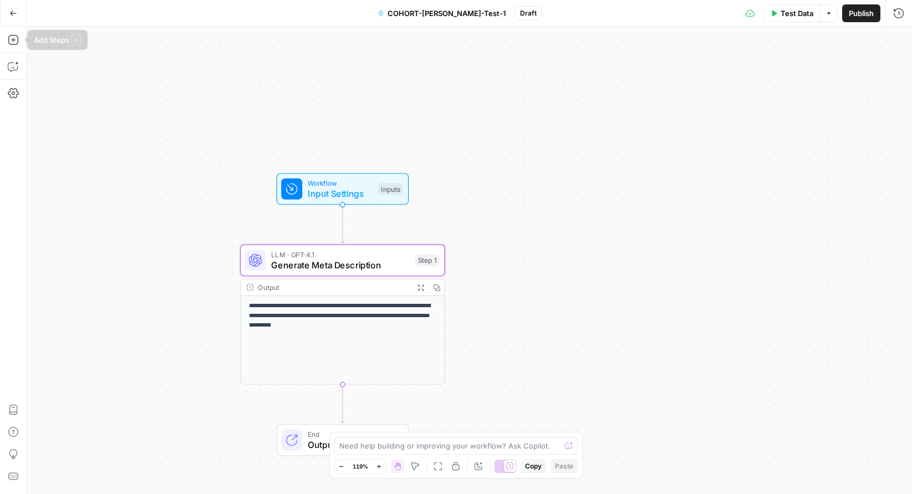
click at [10, 17] on button "Go Back" at bounding box center [13, 13] width 20 height 20
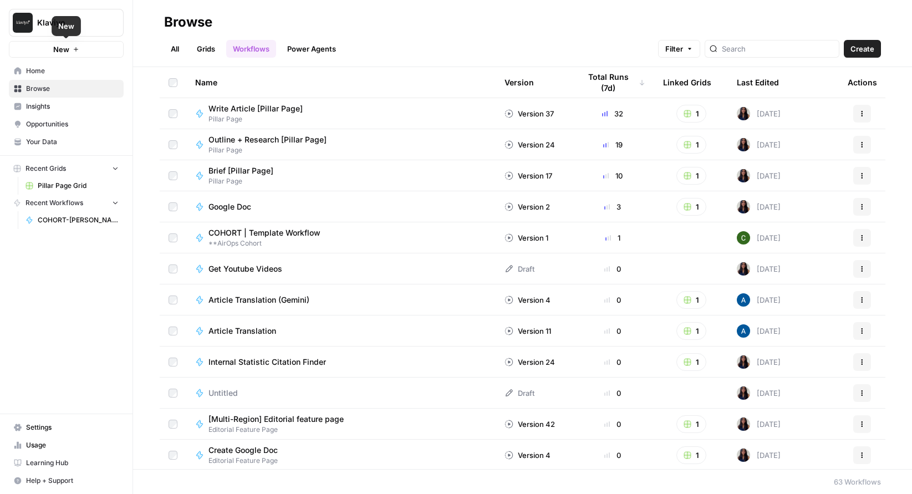
click at [64, 49] on span "New" at bounding box center [61, 49] width 16 height 11
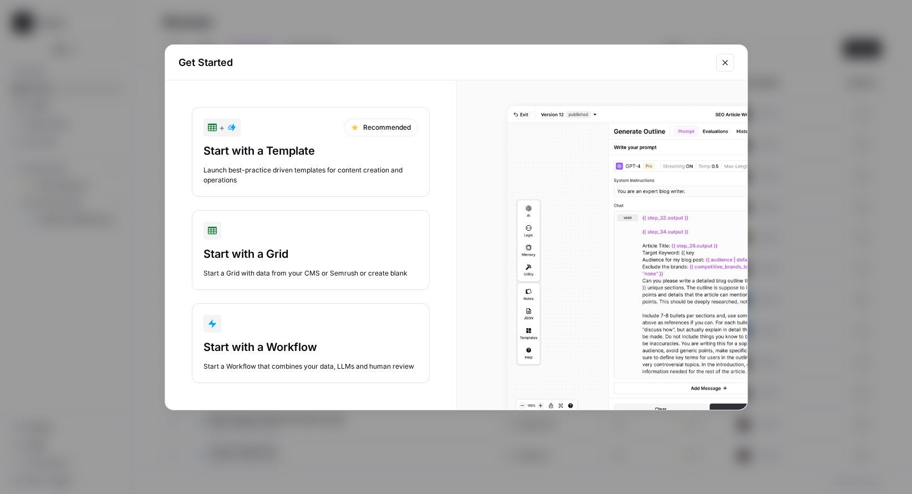
click at [264, 348] on div "Start with a Workflow" at bounding box center [310, 347] width 214 height 16
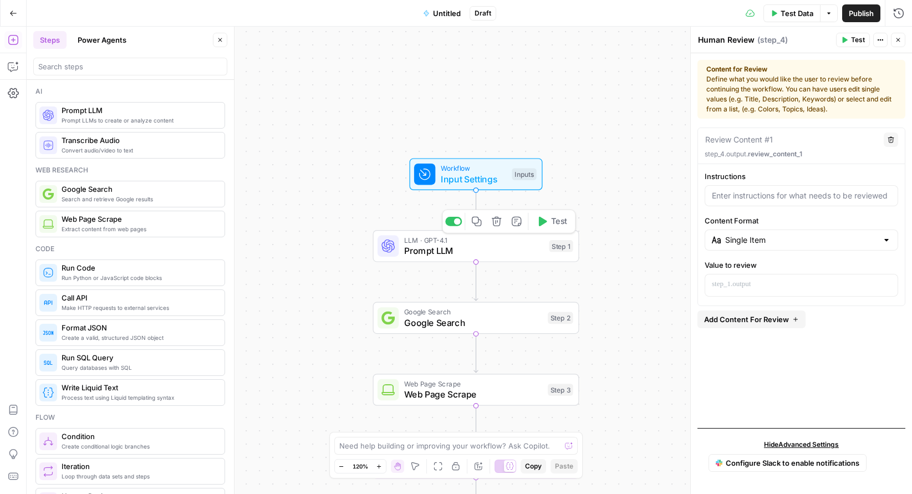
click at [540, 223] on icon "button" at bounding box center [543, 221] width 8 height 9
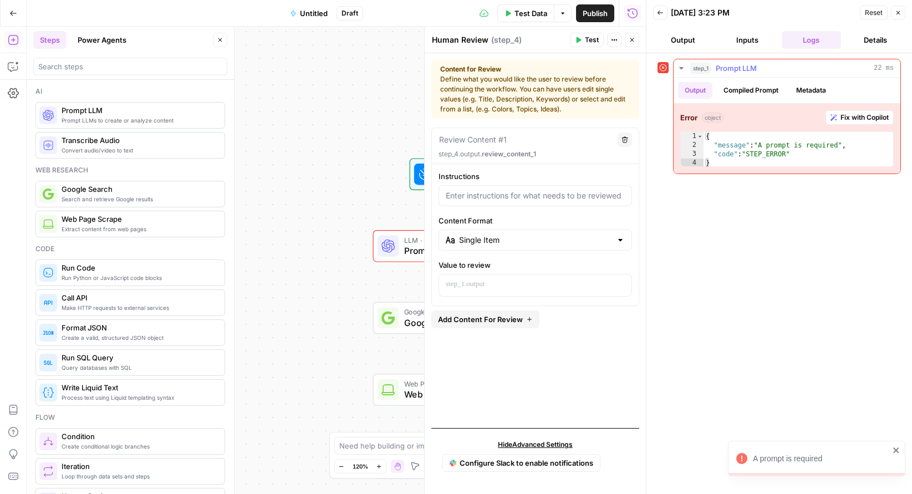
click at [762, 88] on button "Compiled Prompt" at bounding box center [750, 90] width 68 height 17
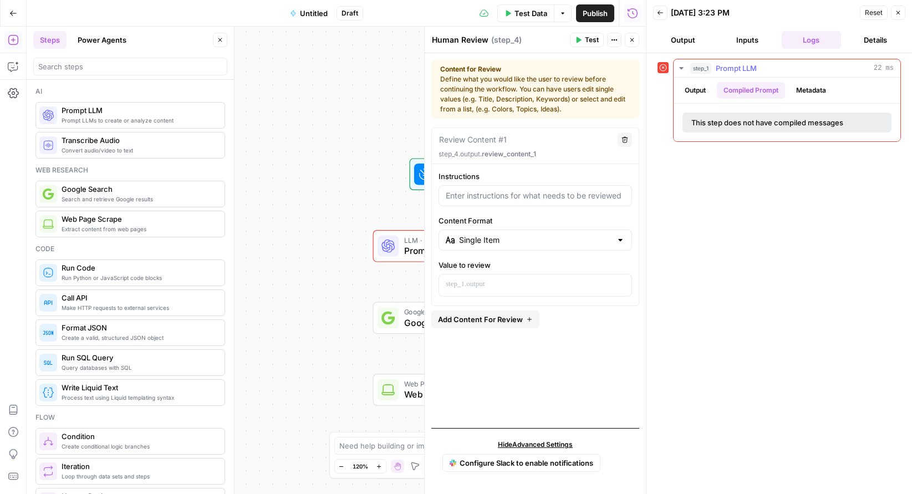
click at [808, 89] on button "Metadata" at bounding box center [810, 90] width 43 height 17
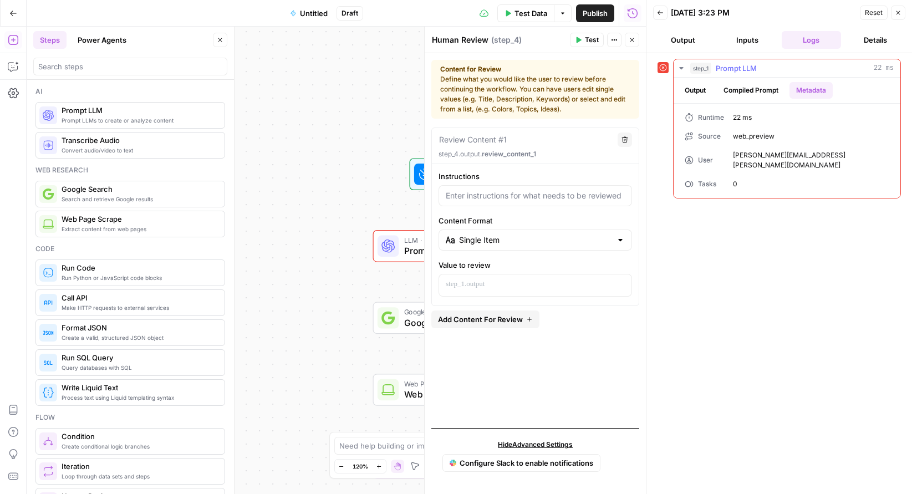
click at [699, 90] on button "Output" at bounding box center [695, 90] width 34 height 17
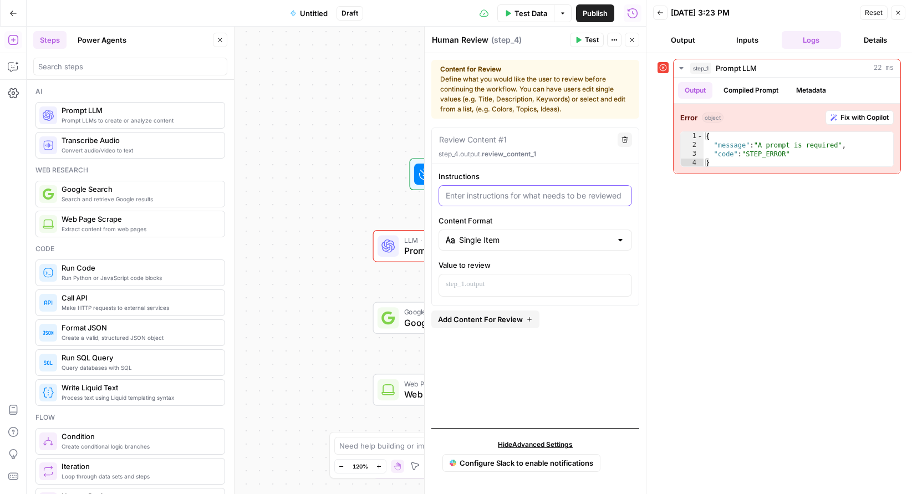
click at [556, 196] on input "Instructions" at bounding box center [535, 195] width 179 height 11
click at [614, 192] on input "Please suggest interlinking for the introduction to a blog that" at bounding box center [535, 195] width 179 height 11
click at [612, 197] on input "Please suggest interlinking for the introduction to a blog. Here's in text:" at bounding box center [535, 195] width 179 height 11
click at [607, 194] on input "Please suggest interlinking for the introduction to a blog. Here's in text:" at bounding box center [535, 195] width 179 height 11
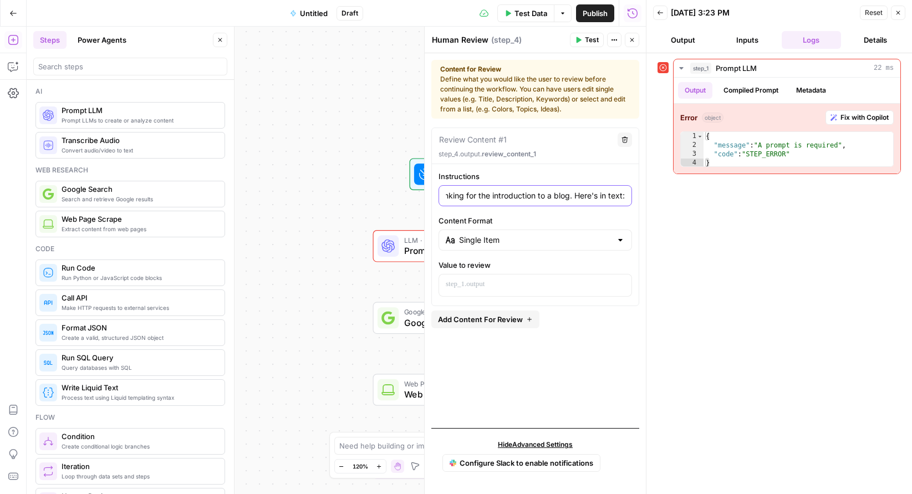
paste input "Gmail is shipping 3 major changes that will shape how people find, organize, an…"
type input "Please suggest interlinking for the introduction to a blog. Here's in text:Gmai…"
click at [506, 318] on span "Add Content For Review" at bounding box center [480, 319] width 85 height 11
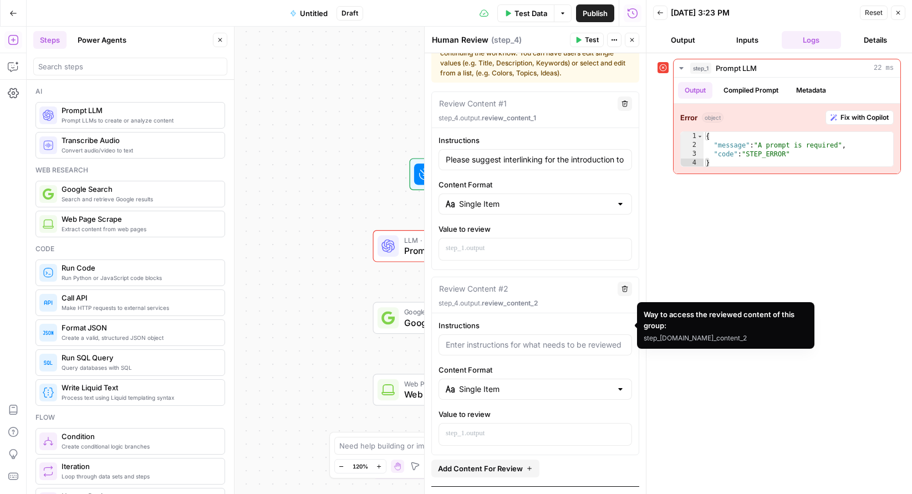
scroll to position [39, 0]
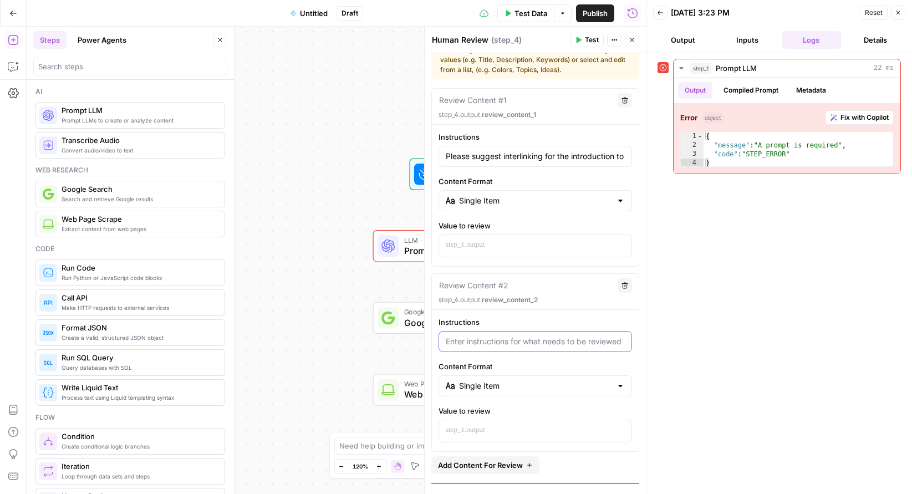
click at [501, 340] on input "Instructions" at bounding box center [535, 341] width 179 height 11
type input "D"
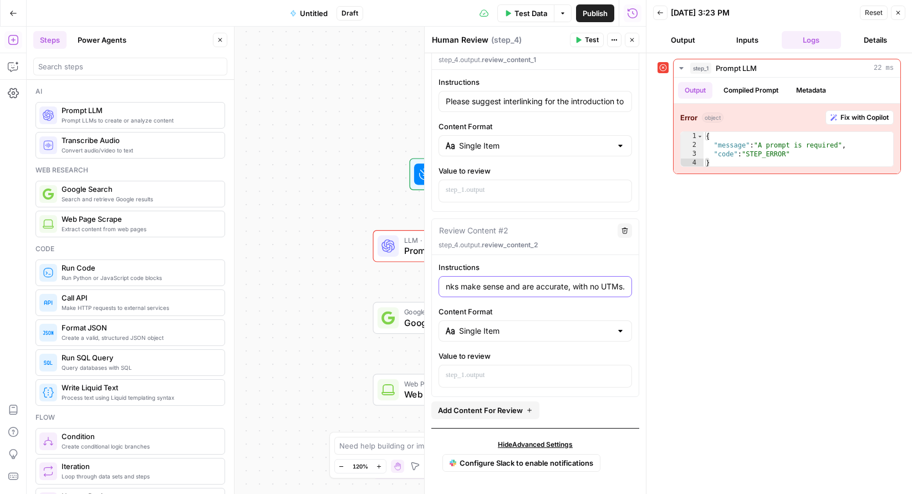
type input "Make sure the interlinks make sense and are accurate, with no UTMs."
click at [399, 277] on div "Workflow Input Settings Inputs Error LLM · GPT-4.1 Prompt LLM Step 1 Google Sea…" at bounding box center [336, 260] width 619 height 467
click at [590, 39] on span "Test" at bounding box center [592, 40] width 14 height 10
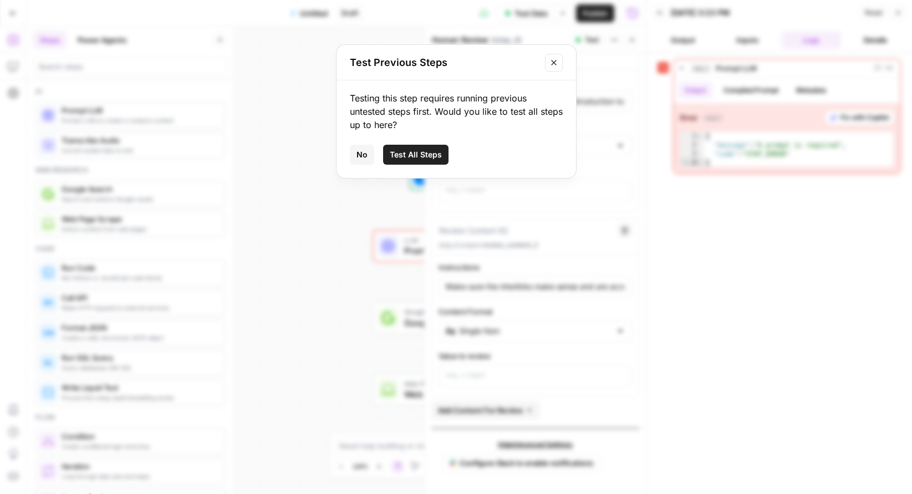
click at [361, 154] on span "No" at bounding box center [361, 154] width 11 height 11
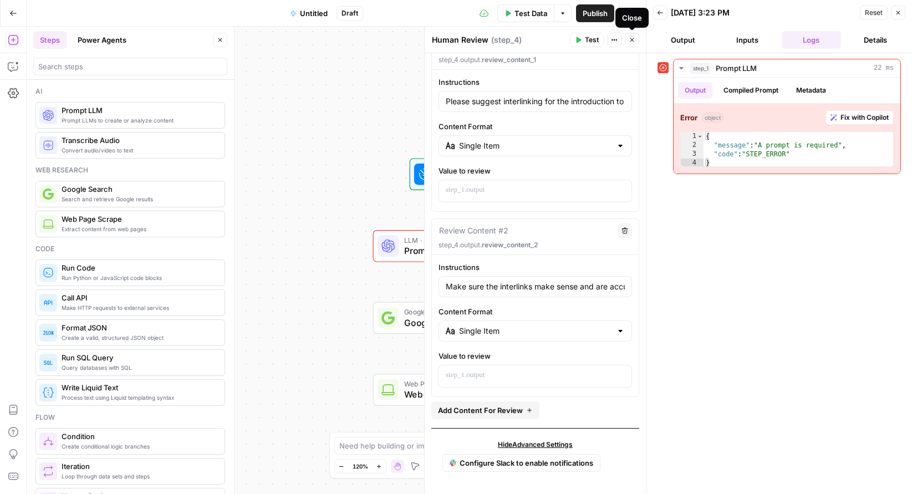
click at [631, 40] on icon "button" at bounding box center [631, 40] width 7 height 7
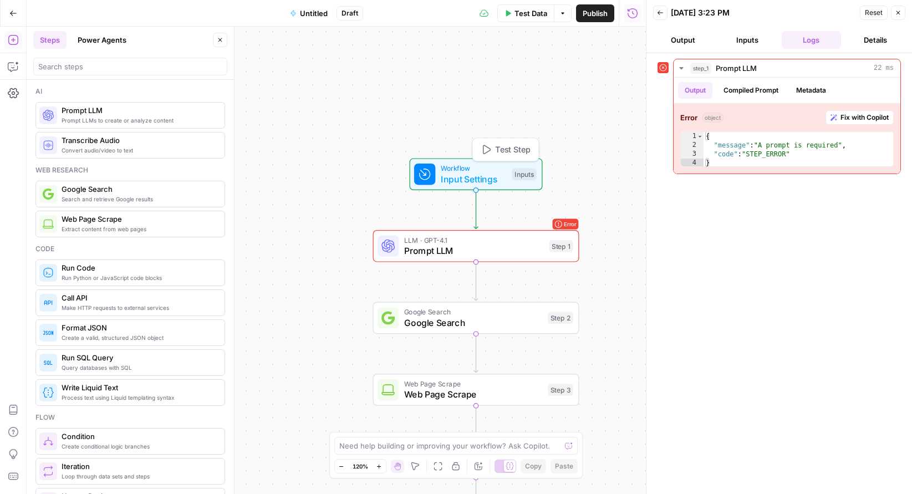
click at [473, 177] on span "Input Settings" at bounding box center [474, 178] width 66 height 13
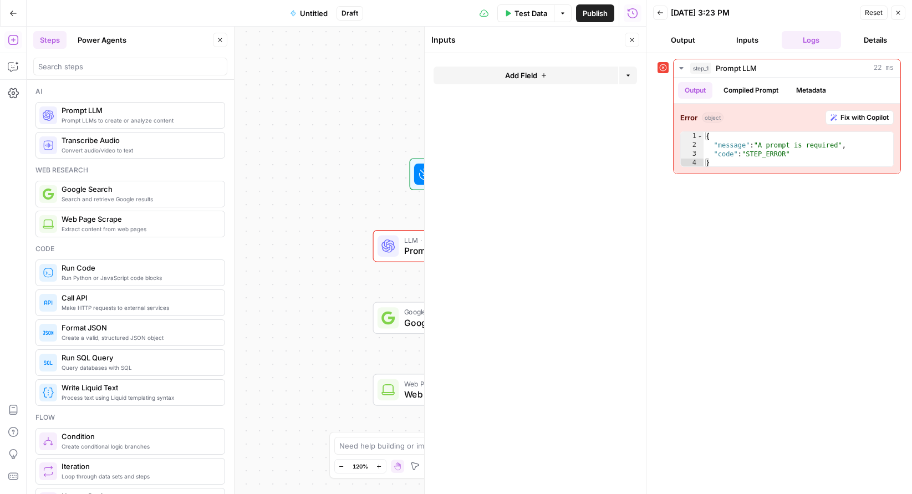
click at [385, 133] on div "Workflow Input Settings Inputs Error LLM · GPT-4.1 Prompt LLM Step 1 Google Sea…" at bounding box center [336, 260] width 619 height 467
click at [373, 160] on div "Workflow Input Settings Inputs" at bounding box center [476, 174] width 206 height 32
click at [409, 324] on span "Google Search" at bounding box center [473, 322] width 139 height 13
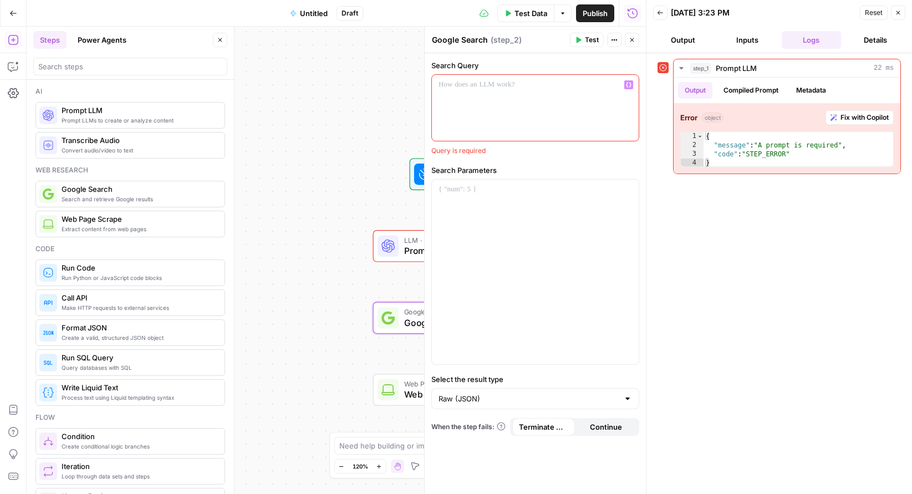
click at [453, 86] on p at bounding box center [534, 84] width 193 height 11
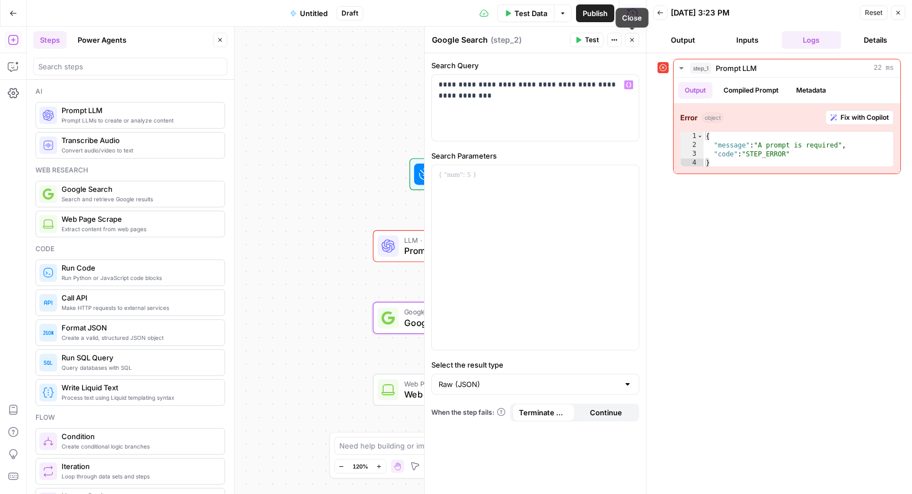
click at [632, 39] on icon "button" at bounding box center [631, 40] width 7 height 7
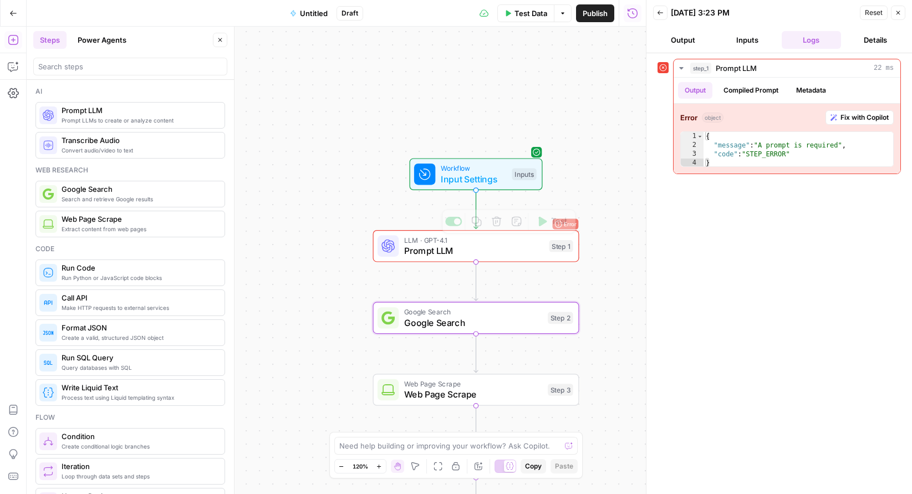
click at [575, 226] on div "Copy step Delete step Add Note Test" at bounding box center [509, 221] width 134 height 24
click at [534, 251] on span "Prompt LLM" at bounding box center [474, 250] width 140 height 13
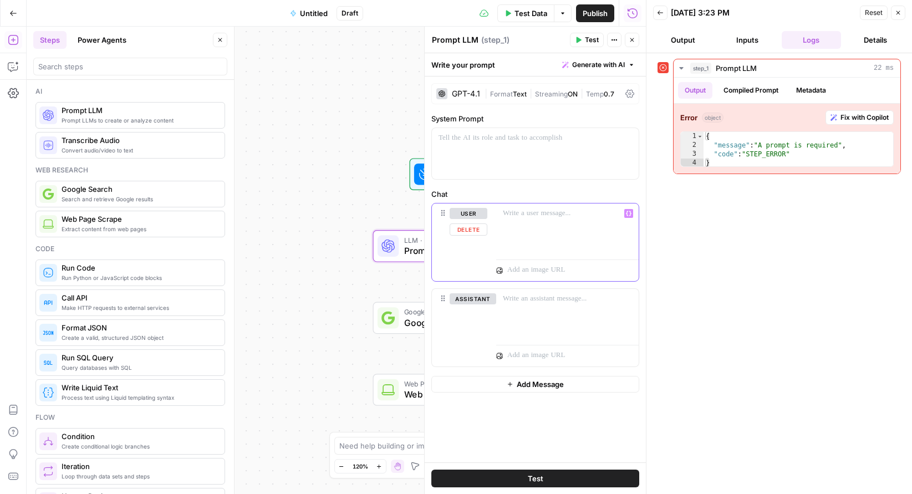
click at [511, 212] on p at bounding box center [567, 213] width 129 height 11
click at [343, 265] on div "Workflow Input Settings Inputs Error LLM · GPT-4.1 Prompt LLM Step 1 Copy step …" at bounding box center [336, 260] width 619 height 467
click at [633, 40] on icon "button" at bounding box center [632, 40] width 4 height 4
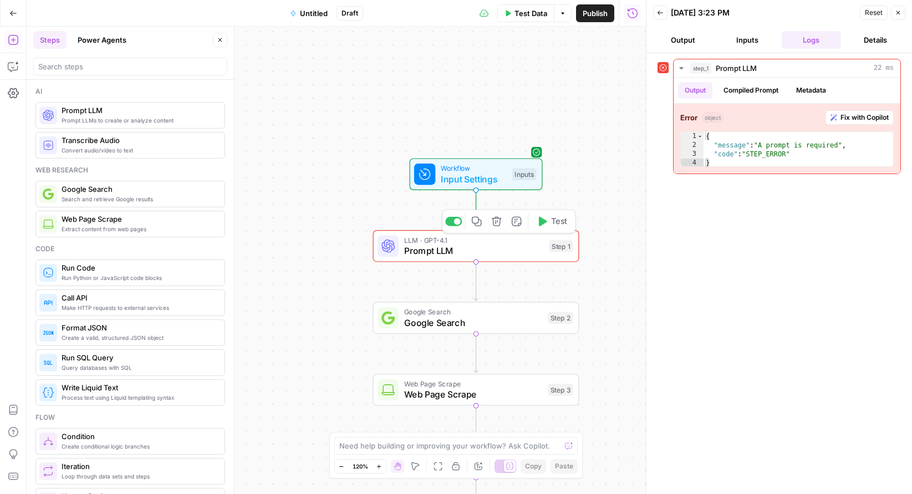
click at [544, 224] on icon "button" at bounding box center [541, 221] width 11 height 11
click at [423, 250] on span "Prompt LLM" at bounding box center [474, 250] width 140 height 13
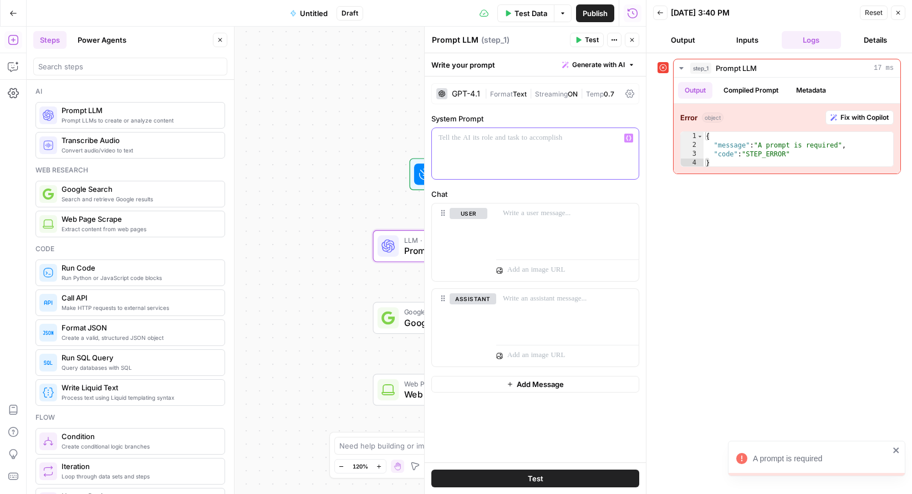
click at [470, 140] on p at bounding box center [534, 137] width 193 height 11
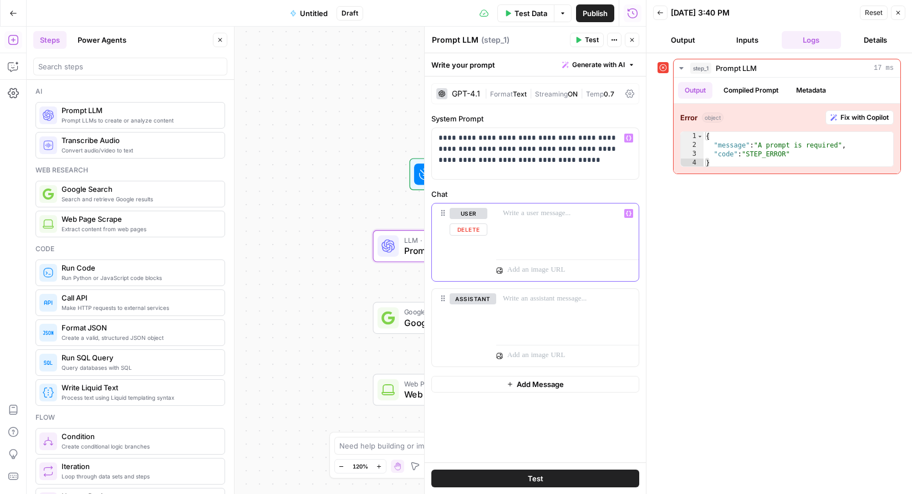
click at [516, 212] on p at bounding box center [567, 213] width 129 height 11
click at [511, 302] on p at bounding box center [567, 298] width 129 height 11
click at [530, 478] on span "Test" at bounding box center [536, 478] width 16 height 11
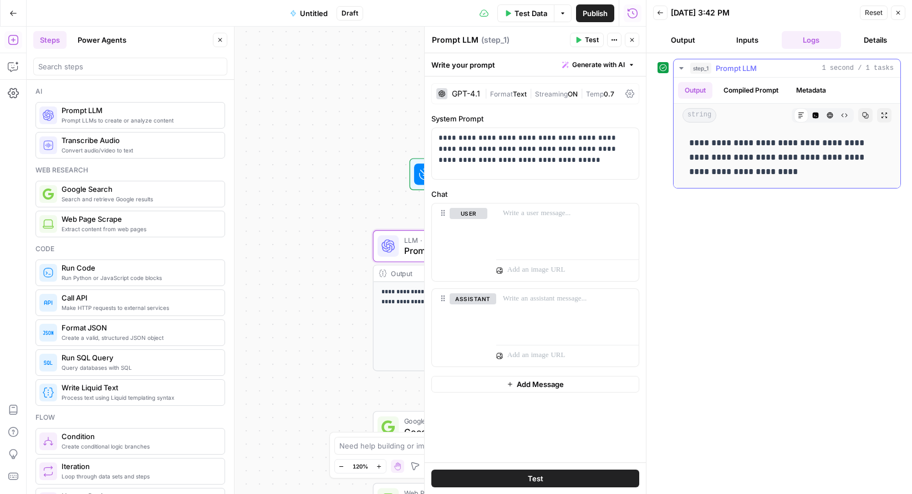
click at [746, 155] on p "**********" at bounding box center [787, 157] width 196 height 43
click at [524, 162] on p "**********" at bounding box center [534, 148] width 193 height 33
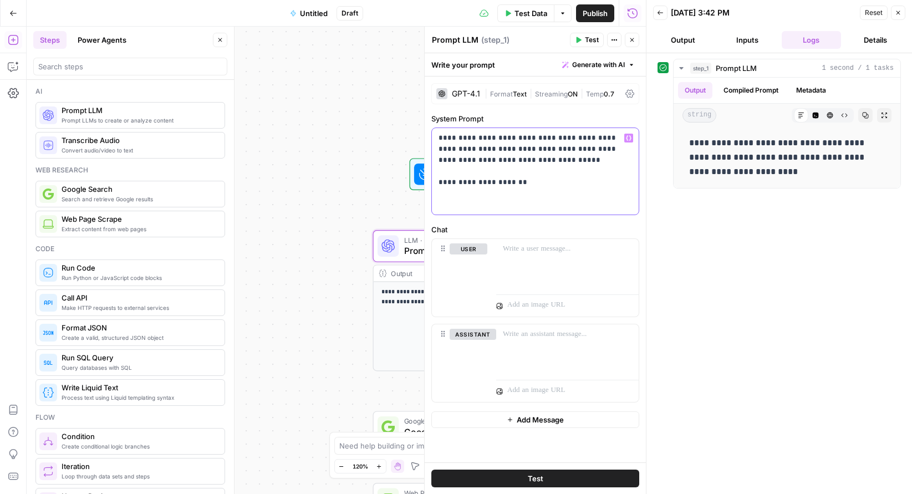
click at [471, 185] on p "**********" at bounding box center [534, 171] width 193 height 78
click at [442, 199] on p "**********" at bounding box center [534, 171] width 193 height 78
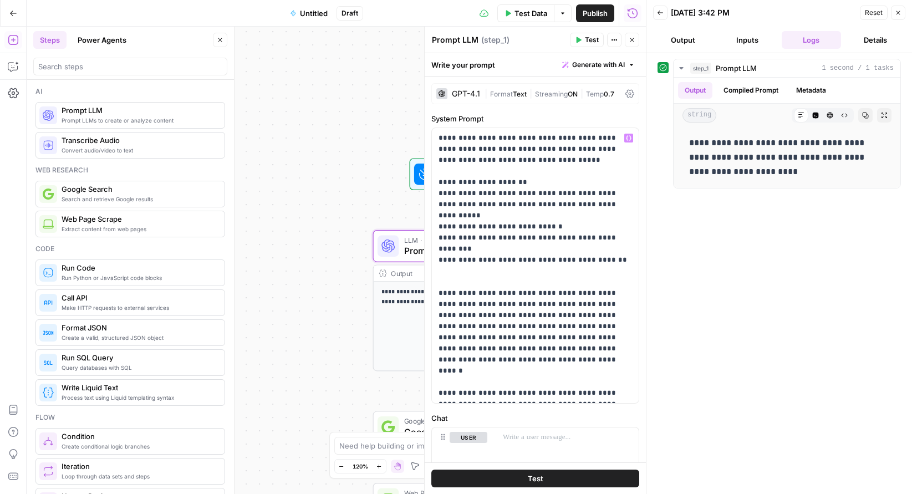
click at [535, 475] on span "Test" at bounding box center [536, 478] width 16 height 11
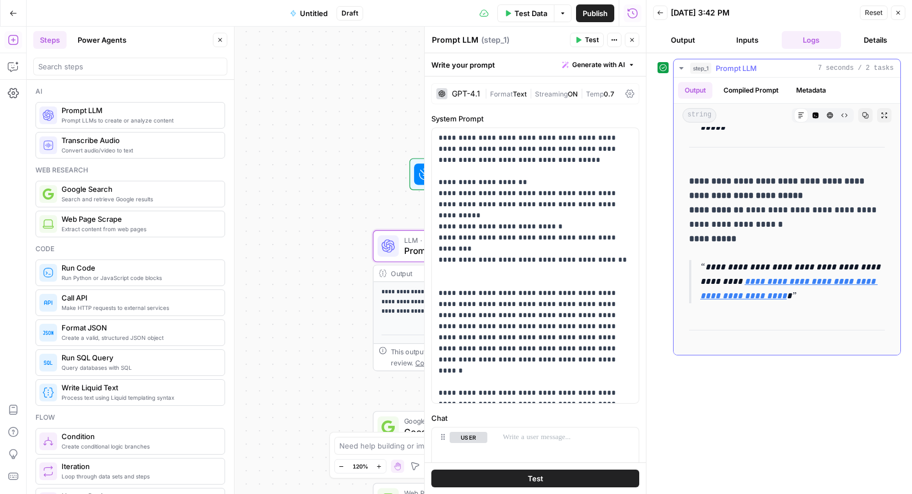
scroll to position [251, 0]
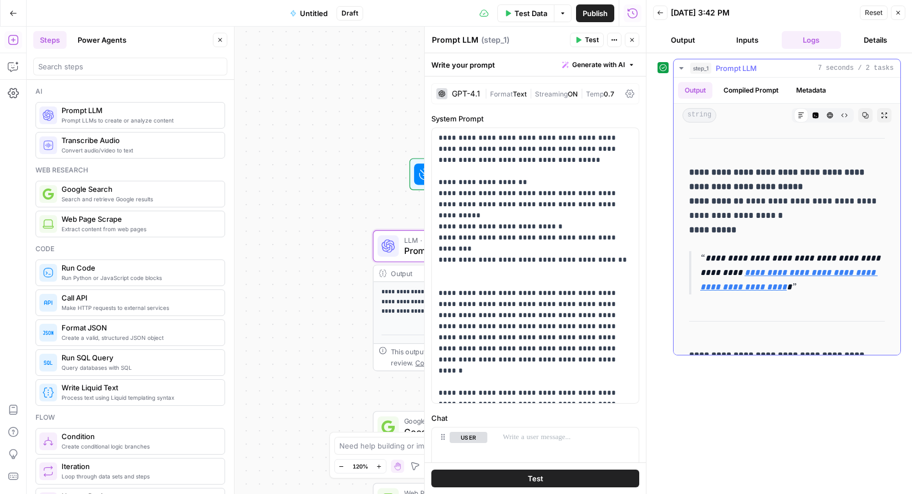
click at [756, 272] on link "**********" at bounding box center [788, 279] width 177 height 23
click at [817, 274] on link "**********" at bounding box center [788, 279] width 177 height 23
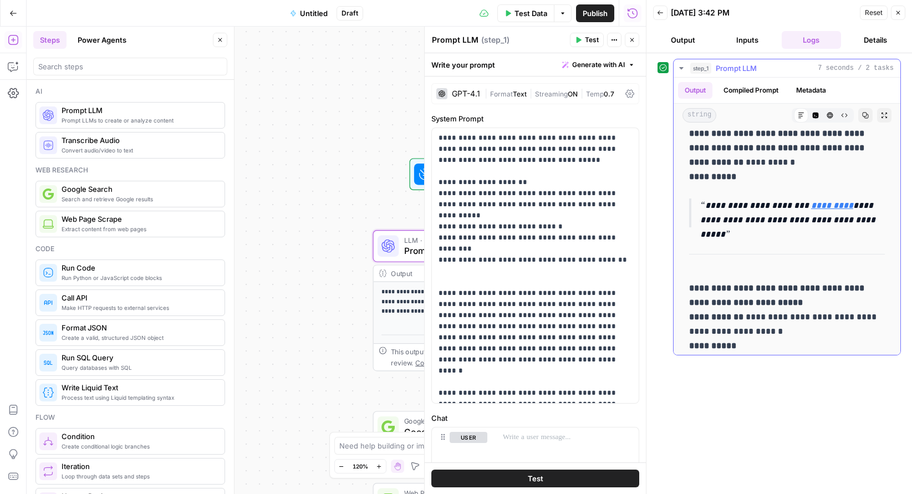
scroll to position [111, 0]
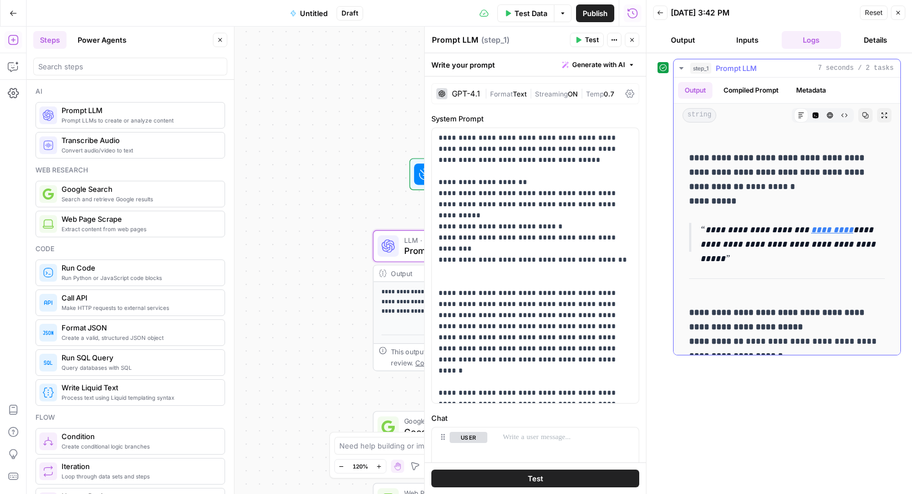
click at [815, 227] on link "*********" at bounding box center [832, 230] width 42 height 8
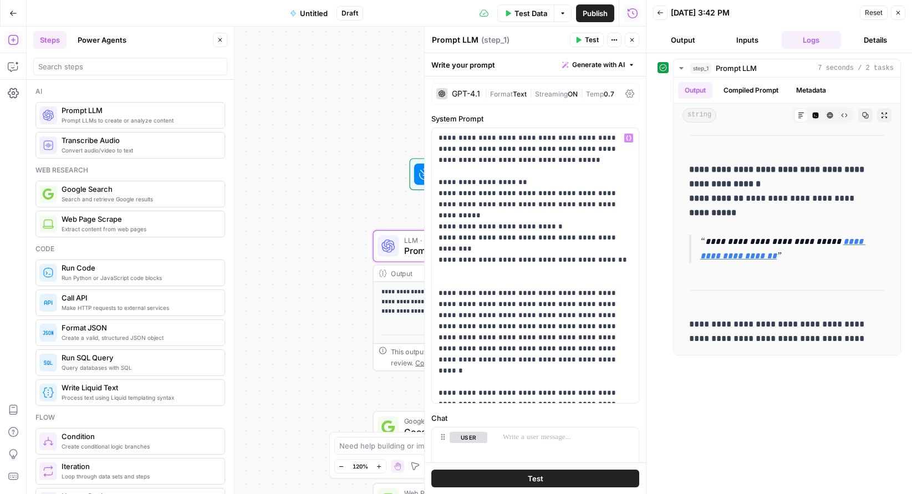
scroll to position [161, 0]
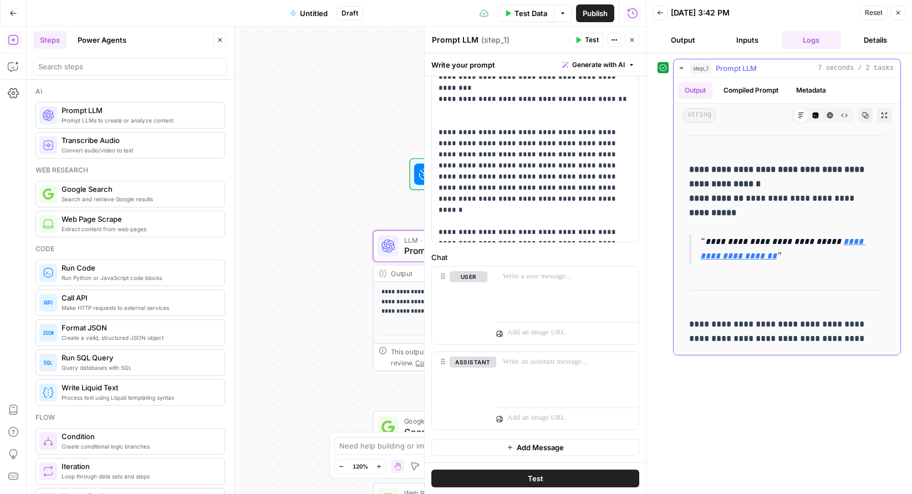
click at [731, 337] on p "**********" at bounding box center [787, 331] width 196 height 29
click at [530, 276] on p at bounding box center [567, 276] width 129 height 11
click at [516, 372] on div at bounding box center [567, 377] width 142 height 51
click at [528, 478] on span "Test" at bounding box center [536, 478] width 16 height 11
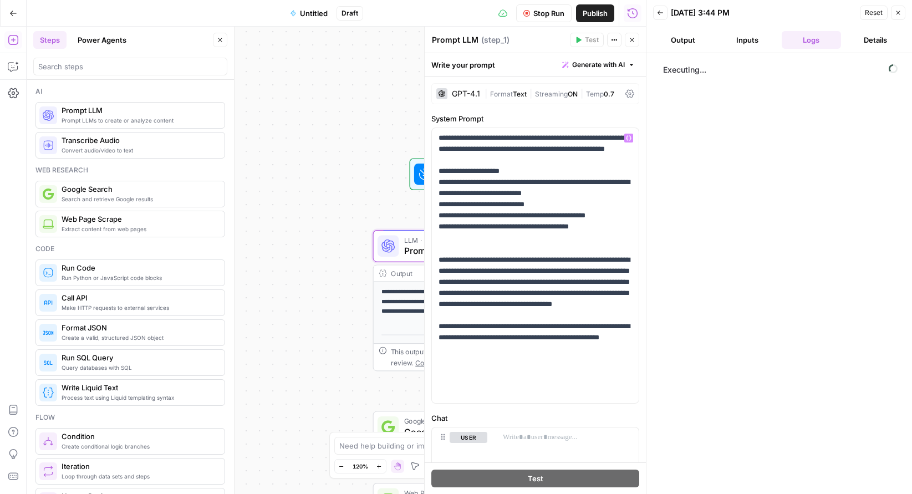
scroll to position [163, 0]
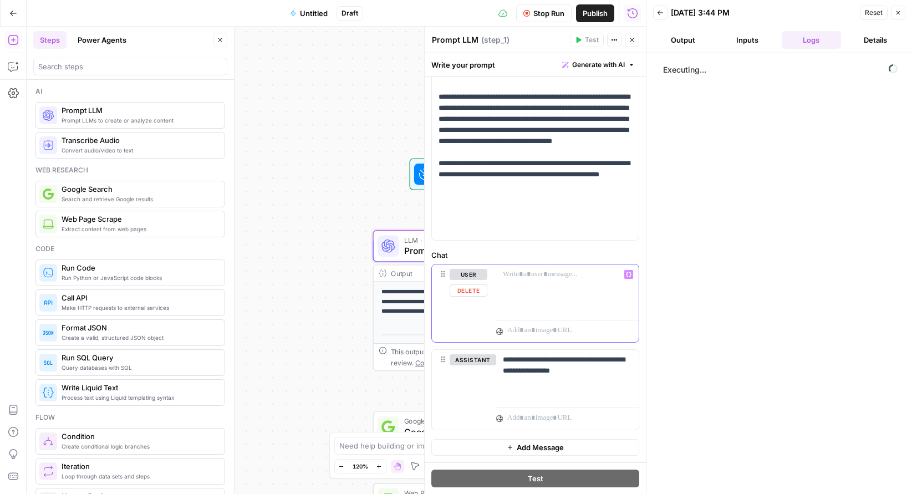
click at [516, 275] on p at bounding box center [567, 274] width 129 height 11
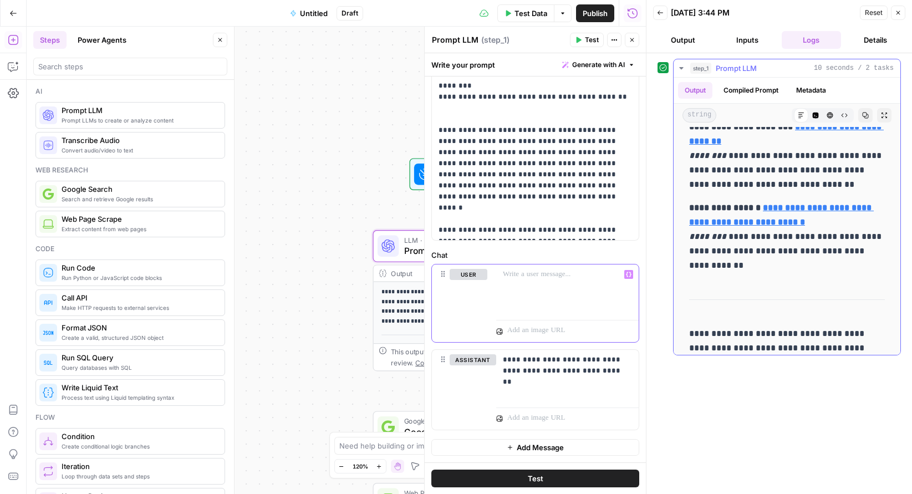
scroll to position [394, 0]
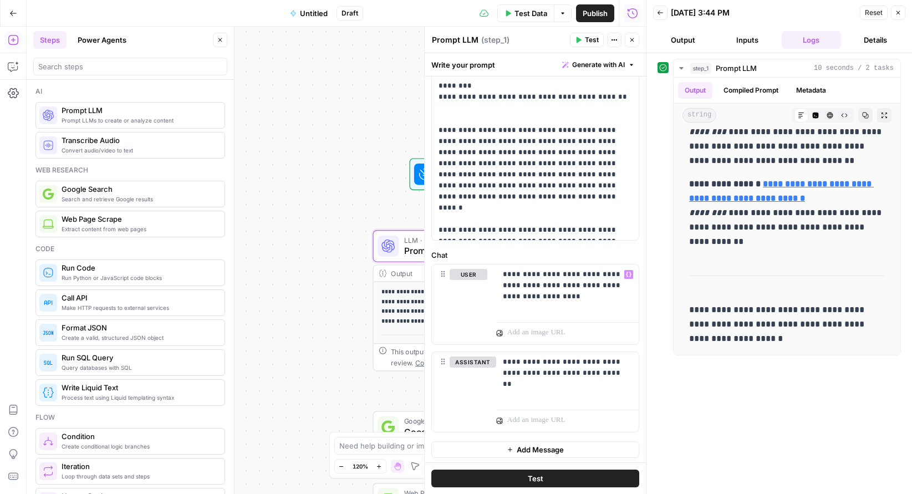
click at [536, 482] on span "Test" at bounding box center [536, 478] width 16 height 11
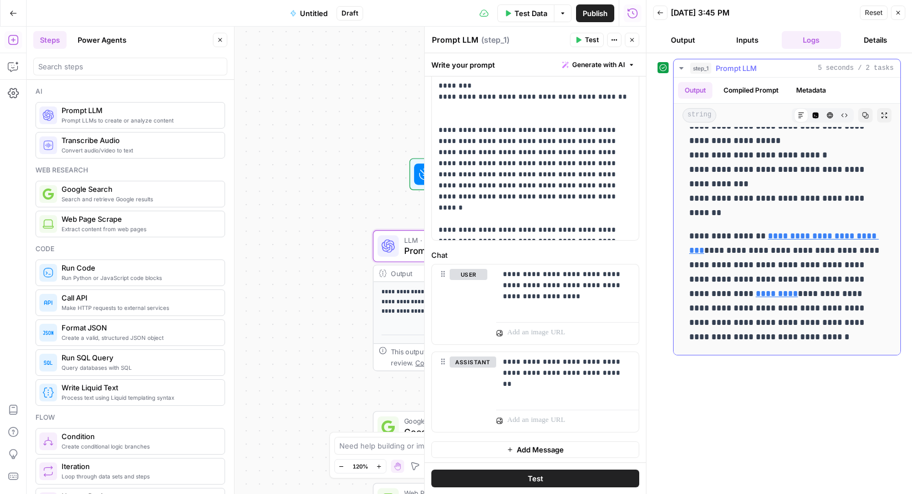
scroll to position [170, 0]
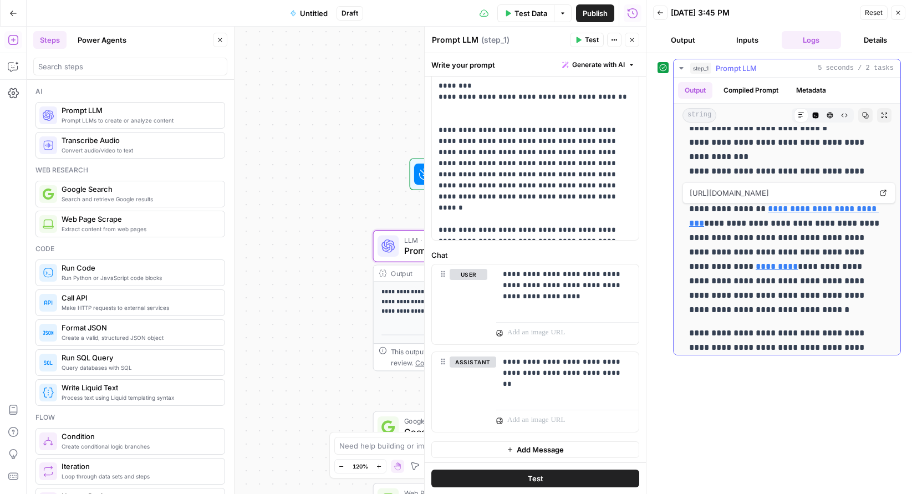
click at [769, 207] on link "**********" at bounding box center [784, 215] width 190 height 23
click at [755, 265] on link "*********" at bounding box center [776, 266] width 42 height 8
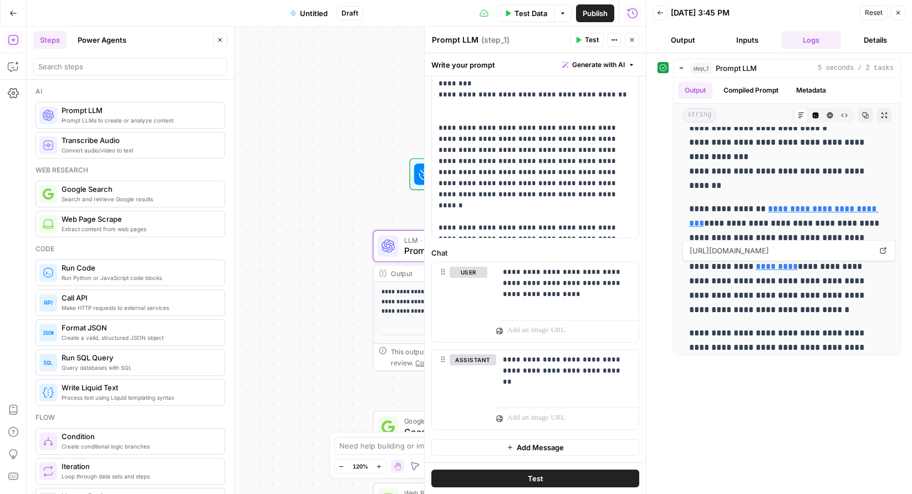
click at [522, 448] on span "Add Message" at bounding box center [539, 447] width 47 height 11
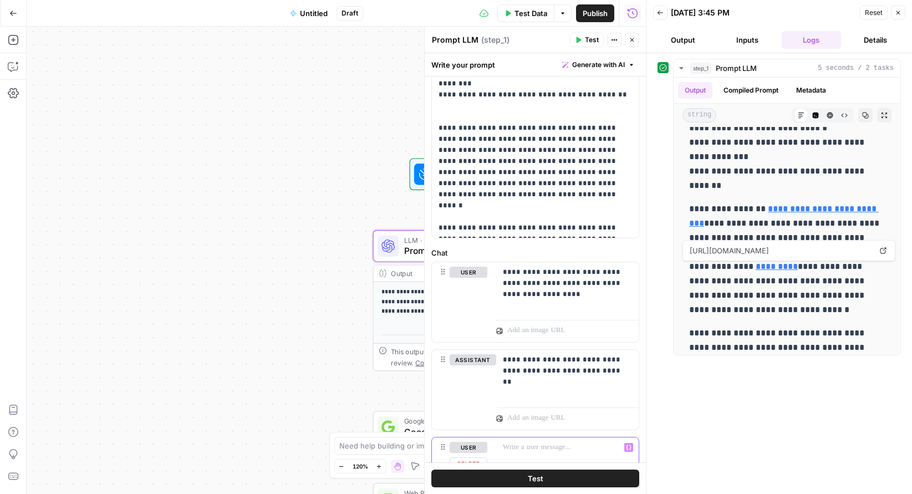
click at [522, 448] on p at bounding box center [567, 447] width 129 height 11
click at [541, 479] on span "Test" at bounding box center [536, 478] width 16 height 11
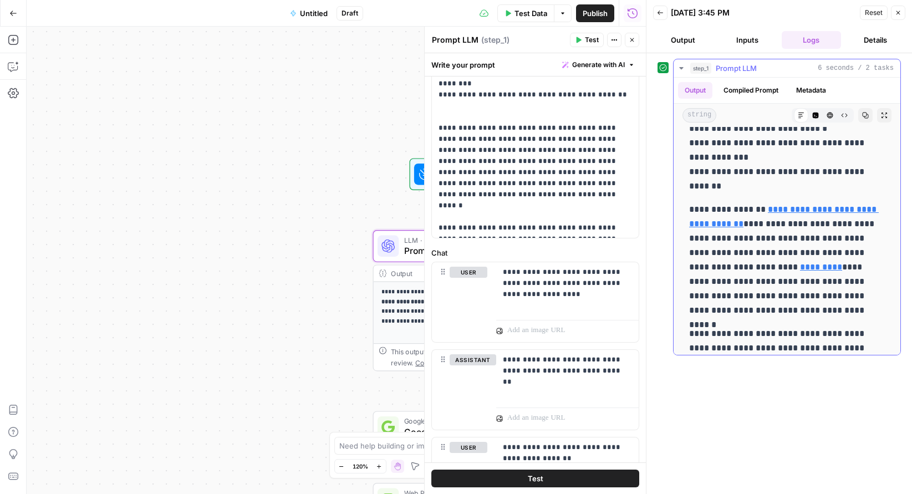
scroll to position [212, 0]
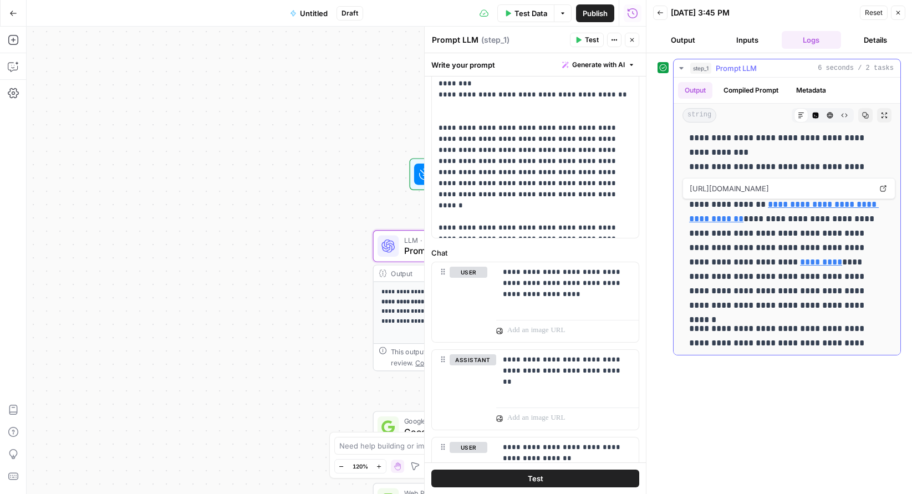
click at [771, 204] on link "**********" at bounding box center [784, 211] width 190 height 23
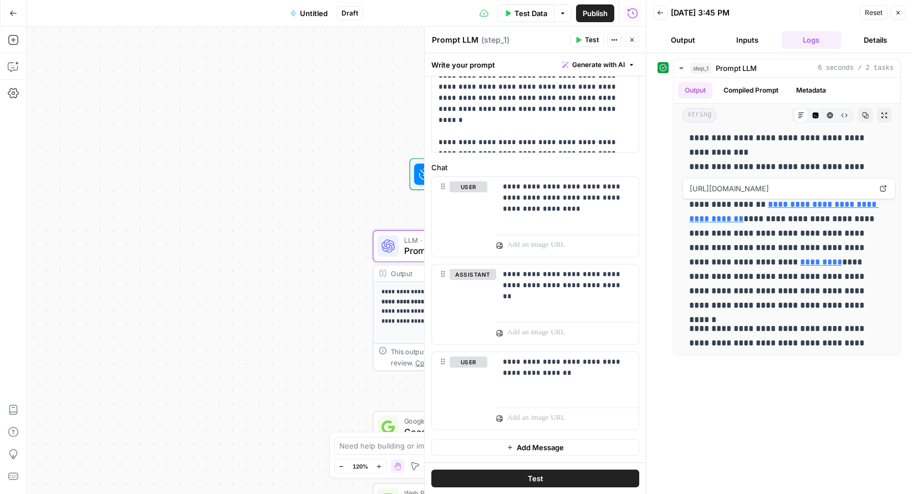
click at [532, 446] on span "Add Message" at bounding box center [539, 447] width 47 height 11
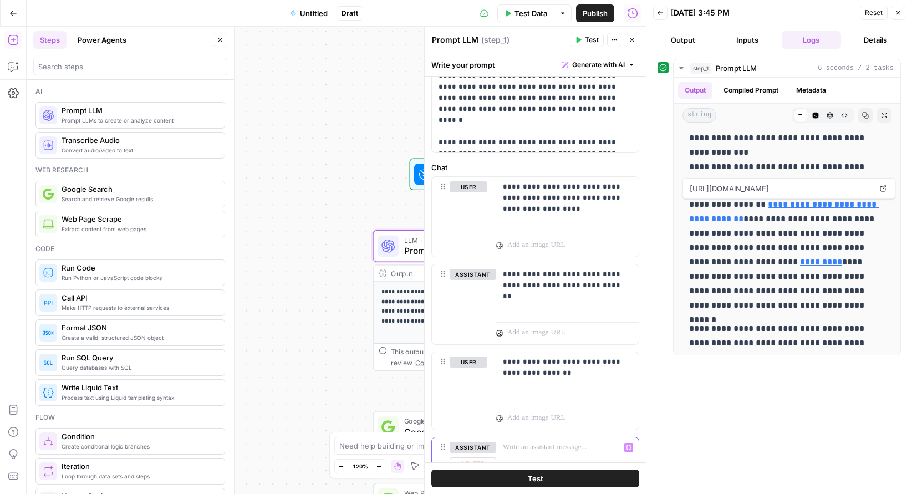
click at [532, 446] on p at bounding box center [567, 447] width 129 height 11
click at [541, 479] on span "Test" at bounding box center [536, 478] width 16 height 11
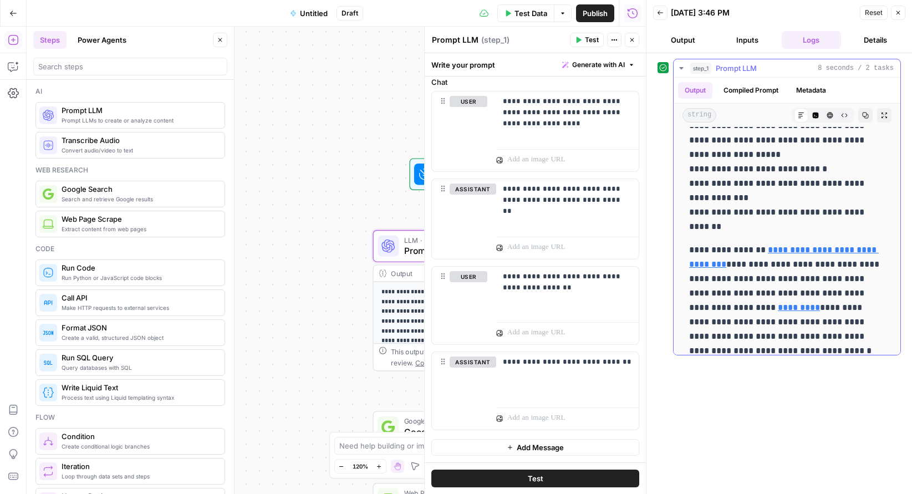
scroll to position [188, 0]
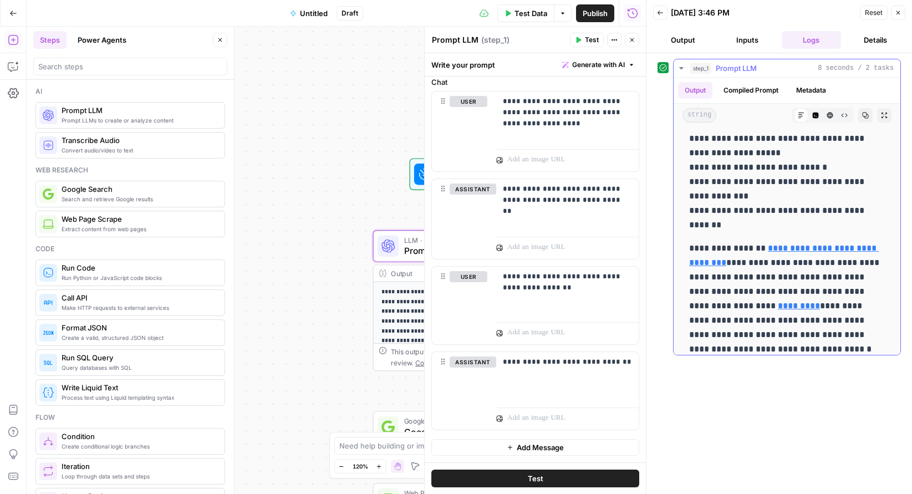
click at [773, 248] on link "**********" at bounding box center [784, 255] width 190 height 23
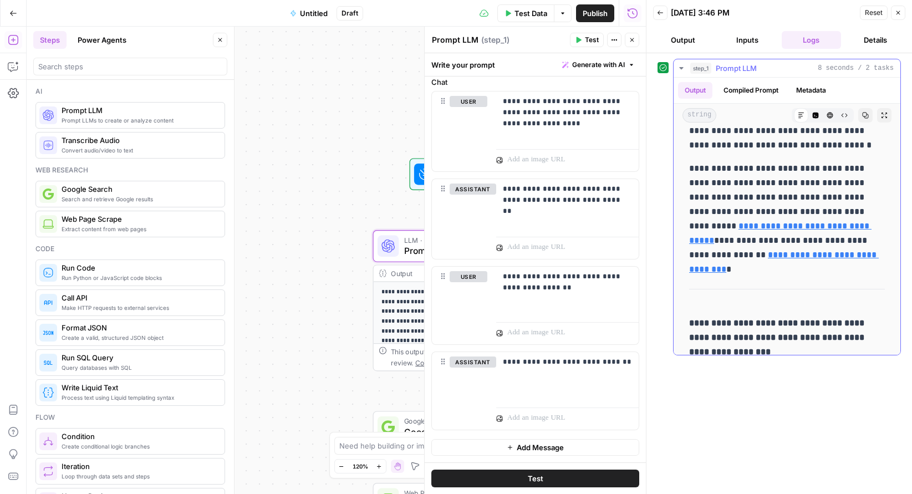
scroll to position [405, 0]
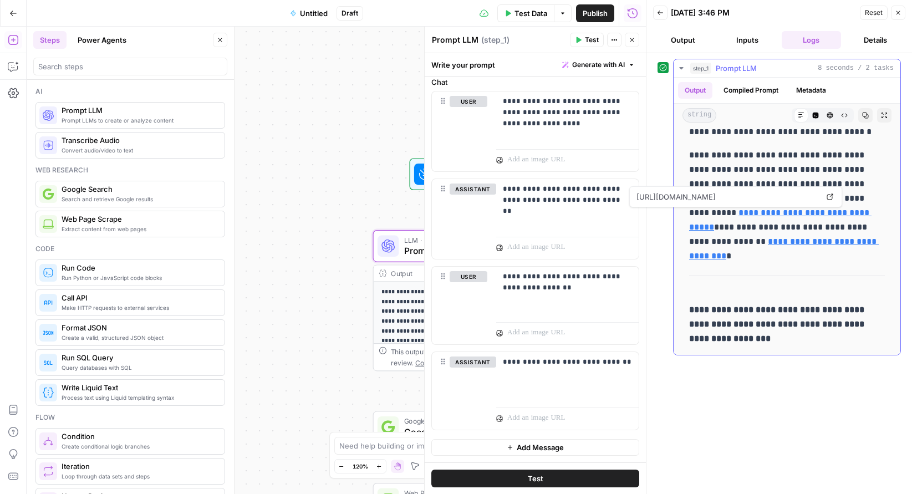
click at [731, 215] on link "**********" at bounding box center [780, 219] width 182 height 23
click at [710, 249] on div "**********" at bounding box center [786, 38] width 209 height 624
click at [709, 238] on link "**********" at bounding box center [784, 248] width 190 height 23
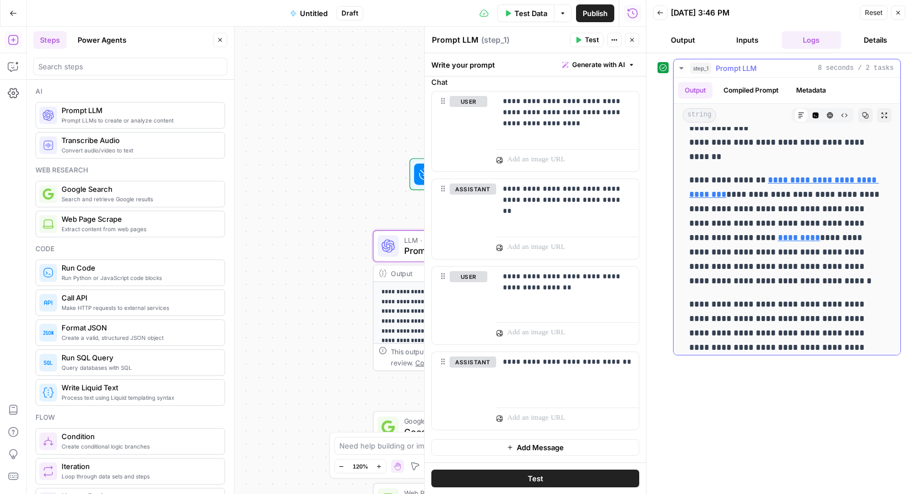
scroll to position [219, 0]
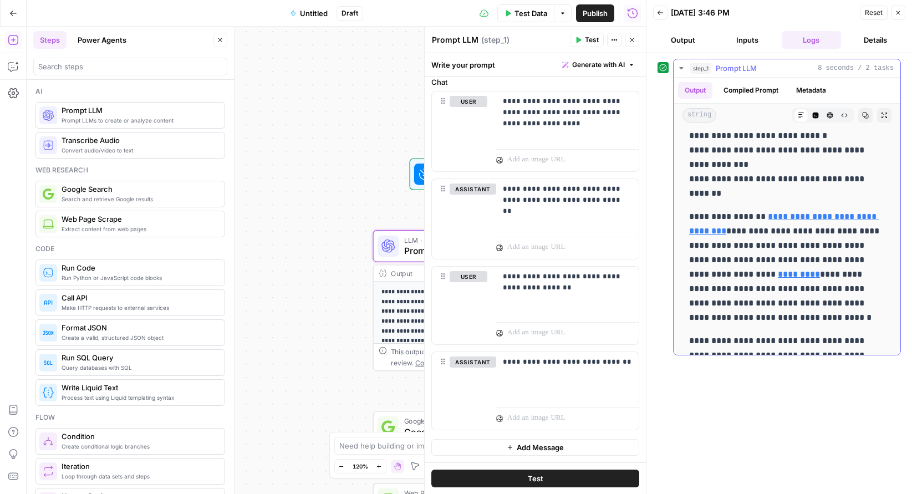
click at [768, 214] on link "**********" at bounding box center [784, 223] width 190 height 23
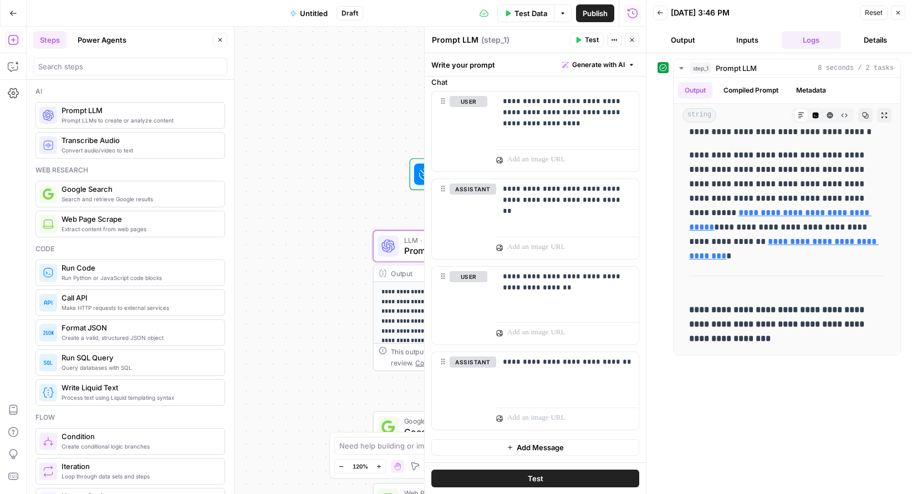
click at [514, 452] on button "Add Message" at bounding box center [535, 447] width 208 height 17
click at [514, 452] on p at bounding box center [567, 447] width 129 height 11
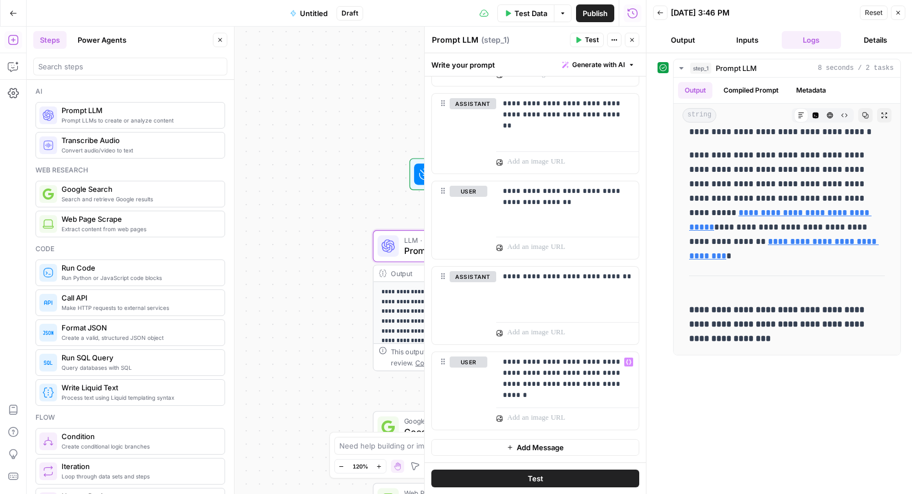
click at [537, 473] on span "Test" at bounding box center [536, 478] width 16 height 11
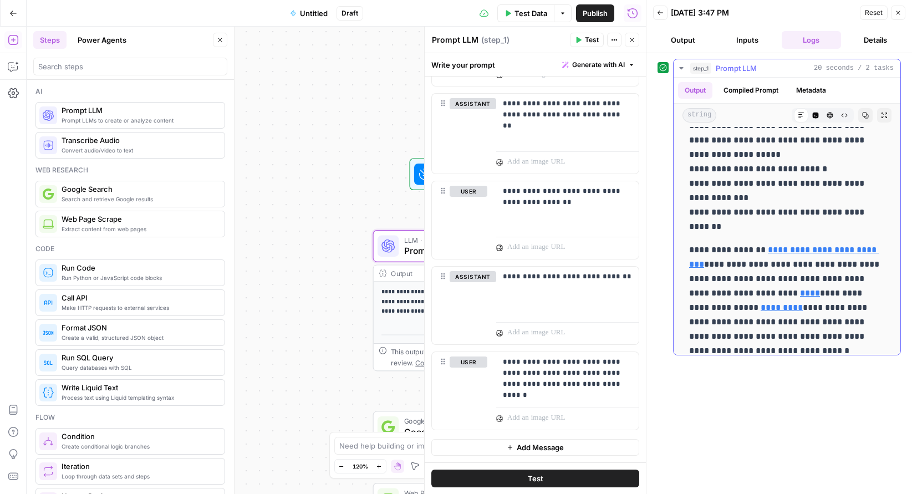
scroll to position [132, 0]
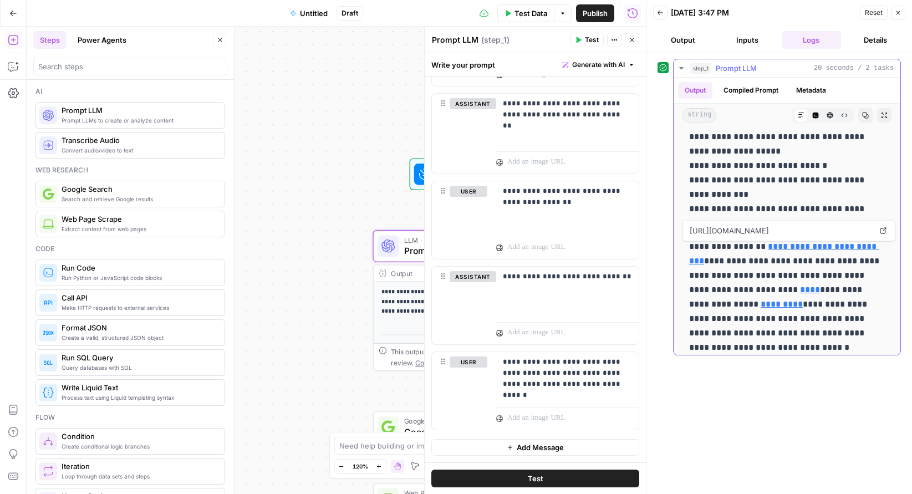
click at [769, 245] on link "**********" at bounding box center [784, 253] width 190 height 23
click at [633, 38] on icon "button" at bounding box center [631, 40] width 7 height 7
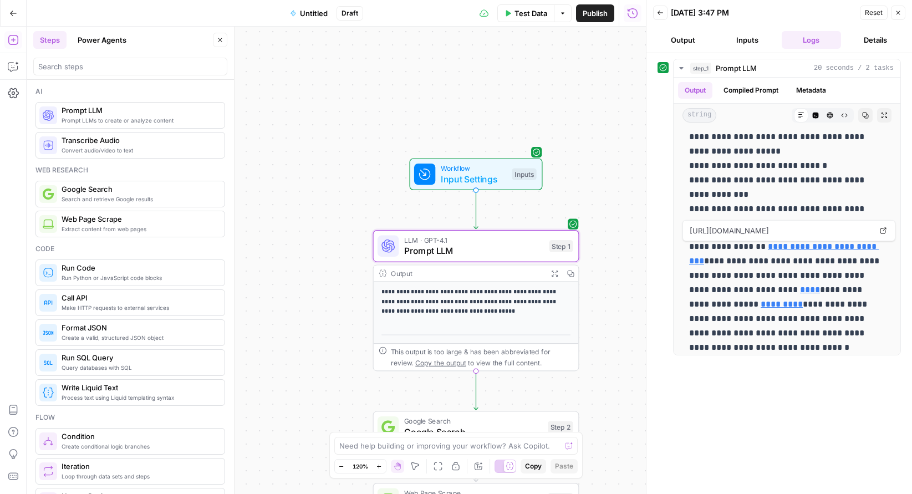
click at [900, 13] on span "Close" at bounding box center [900, 13] width 1 height 1
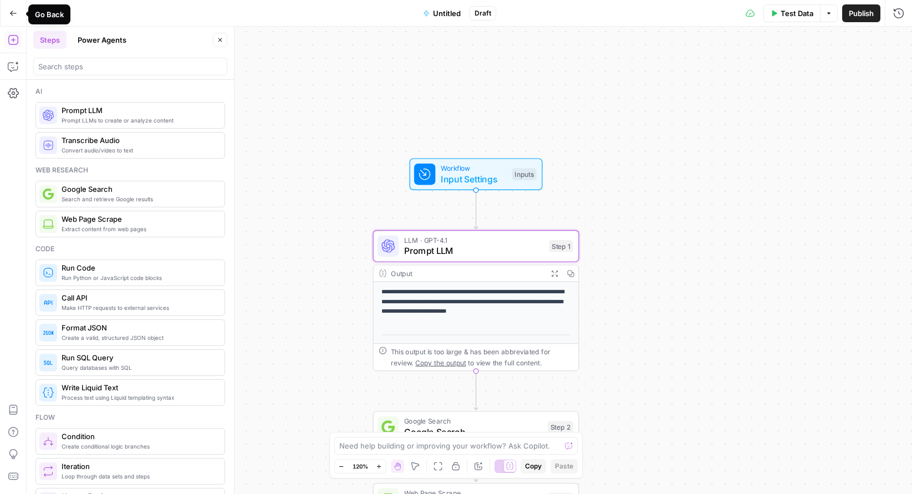
click at [12, 15] on icon "button" at bounding box center [13, 13] width 7 height 5
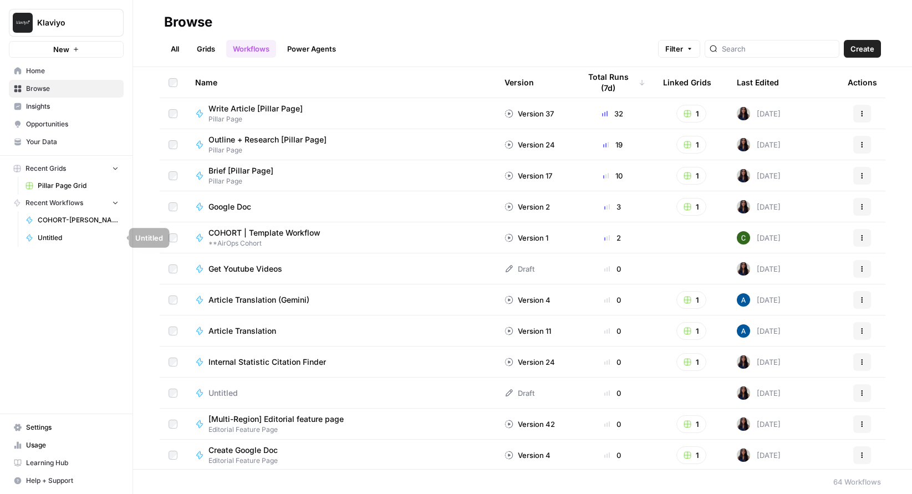
click at [46, 233] on span "Untitled" at bounding box center [78, 238] width 81 height 10
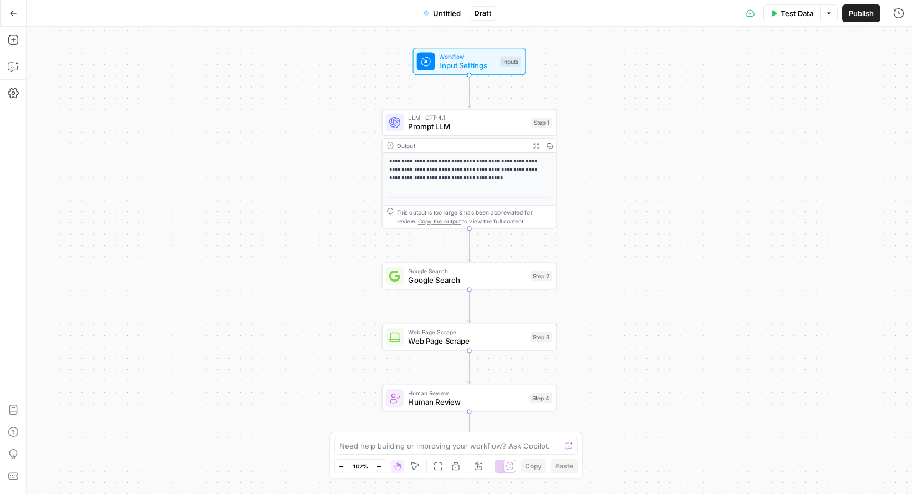
click at [444, 12] on span "Untitled" at bounding box center [447, 13] width 28 height 11
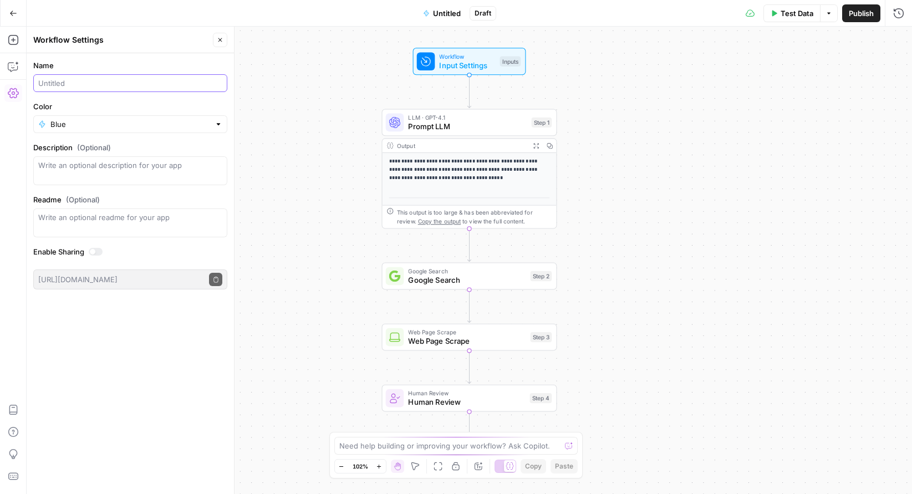
click at [64, 85] on input "Name" at bounding box center [130, 83] width 184 height 11
type input "COHORT-[PERSON_NAME]-Test-2"
click at [224, 40] on button "Close" at bounding box center [220, 40] width 14 height 14
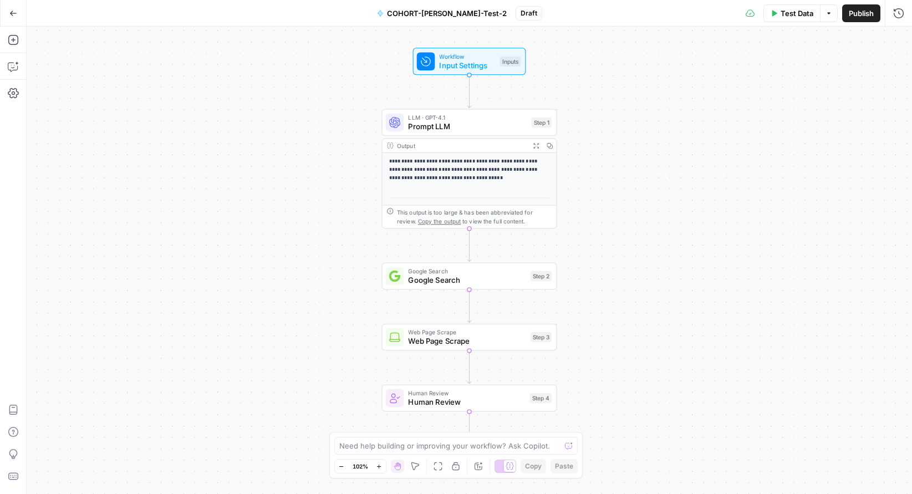
click at [12, 18] on button "Go Back" at bounding box center [13, 13] width 20 height 20
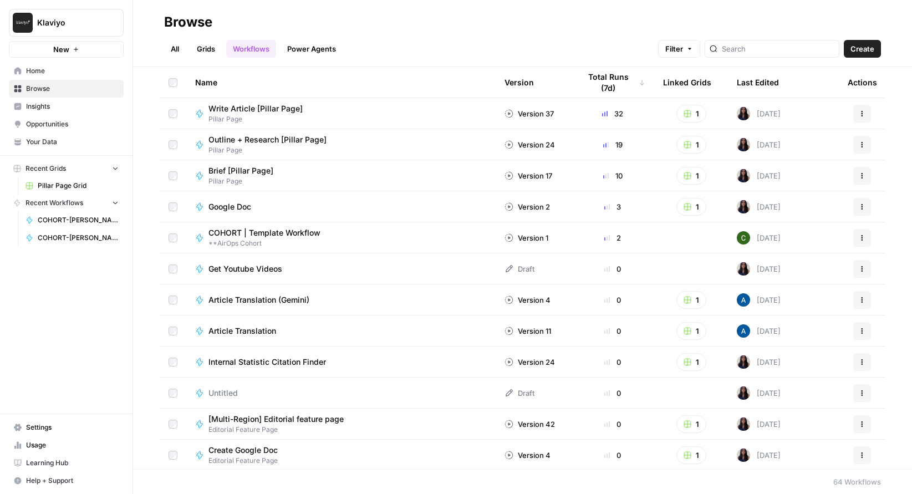
click at [33, 460] on span "Learning Hub" at bounding box center [72, 463] width 93 height 10
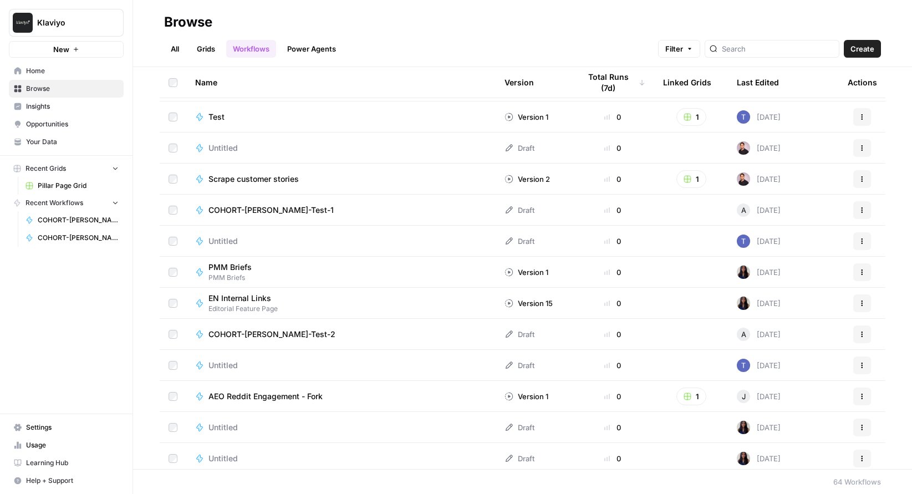
scroll to position [649, 0]
click at [75, 238] on span "COHORT-[PERSON_NAME]-Test-2" at bounding box center [78, 238] width 81 height 10
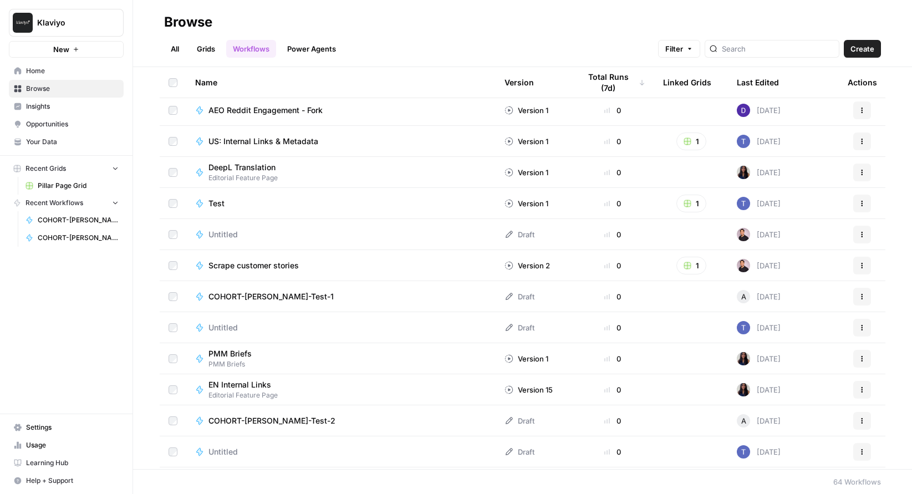
scroll to position [564, 0]
click at [279, 263] on span "Scrape customer stories" at bounding box center [253, 263] width 90 height 11
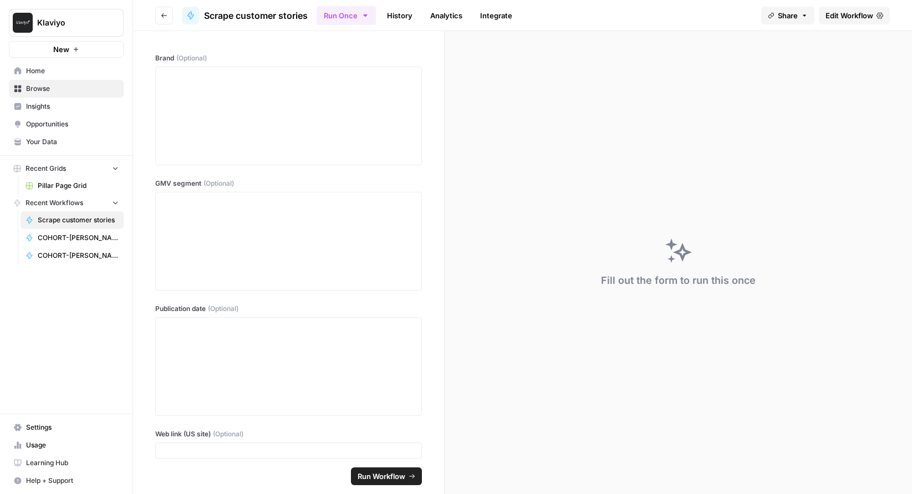
click at [165, 14] on icon "button" at bounding box center [164, 15] width 7 height 7
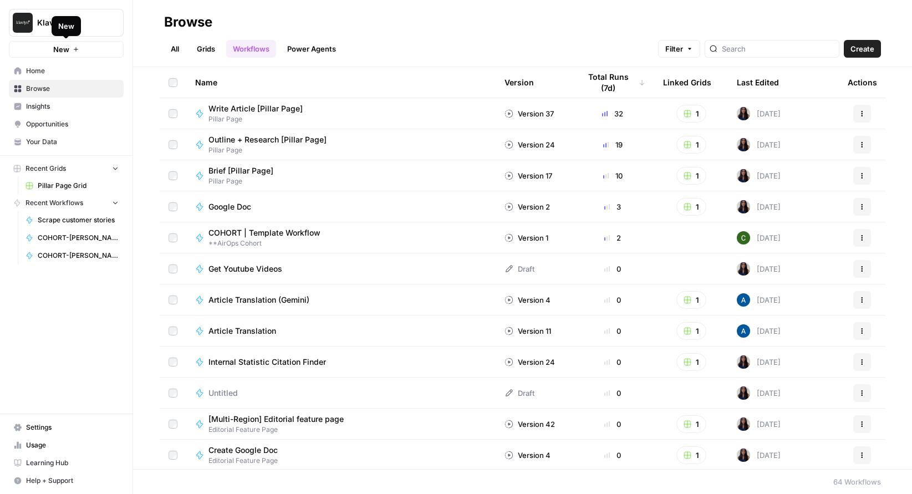
click at [66, 48] on span "New" at bounding box center [61, 49] width 16 height 11
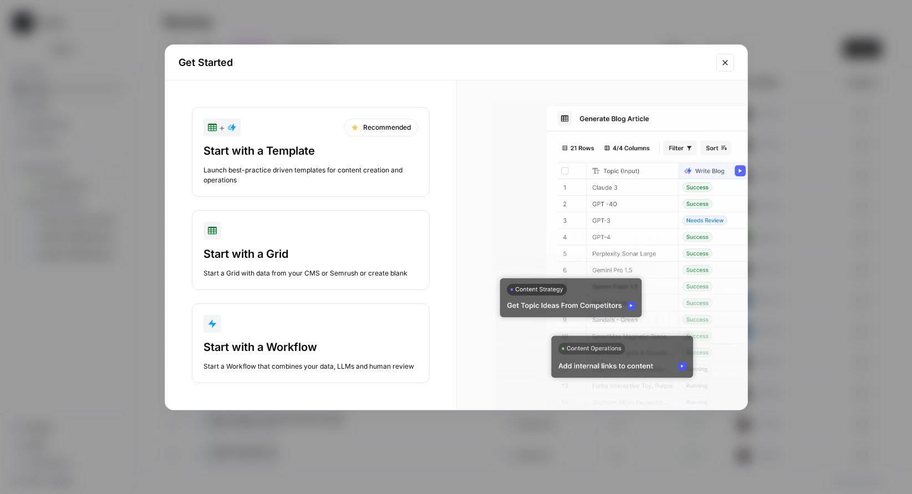
click at [273, 168] on div "Launch best-practice driven templates for content creation and operations" at bounding box center [310, 175] width 214 height 20
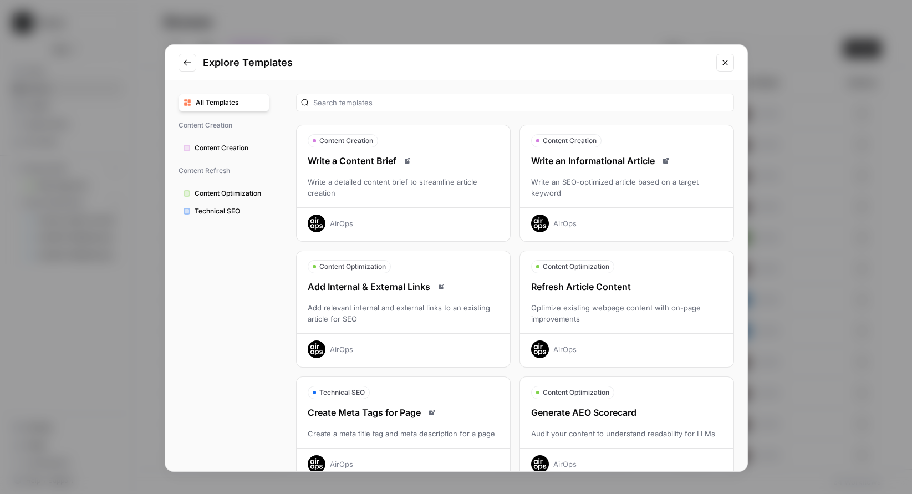
click at [361, 292] on div "Add Internal & External Links" at bounding box center [402, 286] width 213 height 13
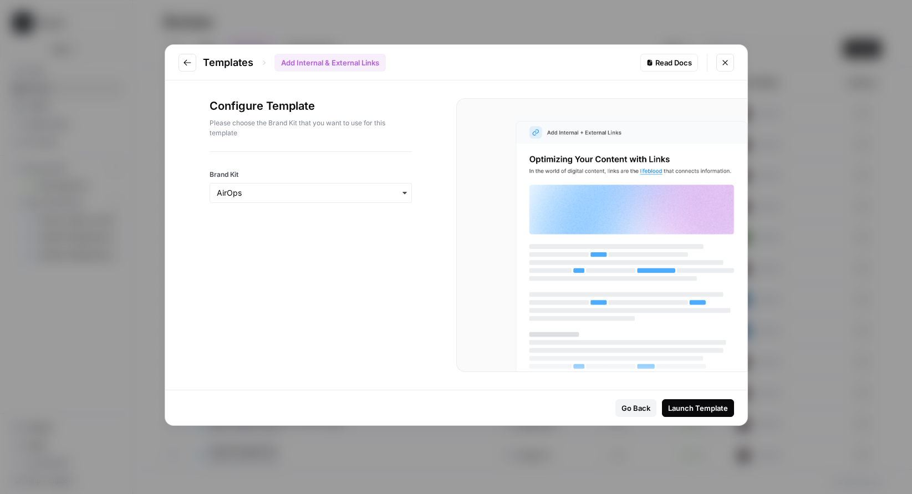
click at [401, 192] on icon "button" at bounding box center [404, 192] width 9 height 9
click at [378, 241] on div "Klaviyo" at bounding box center [310, 243] width 201 height 21
click at [684, 405] on div "Launch Template" at bounding box center [698, 407] width 60 height 11
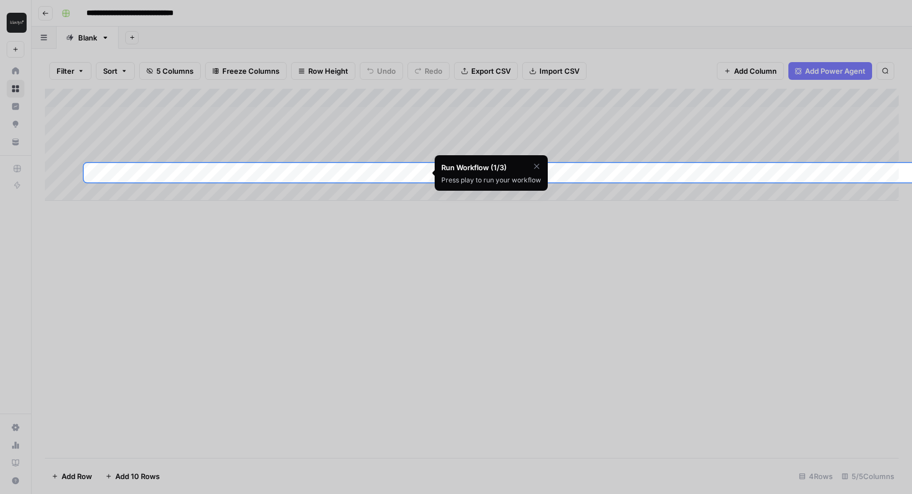
click at [538, 168] on icon "button" at bounding box center [536, 165] width 5 height 5
click at [313, 220] on div at bounding box center [456, 429] width 912 height 494
click at [277, 114] on div at bounding box center [456, 81] width 912 height 163
click at [347, 172] on div "Add Column" at bounding box center [471, 145] width 853 height 112
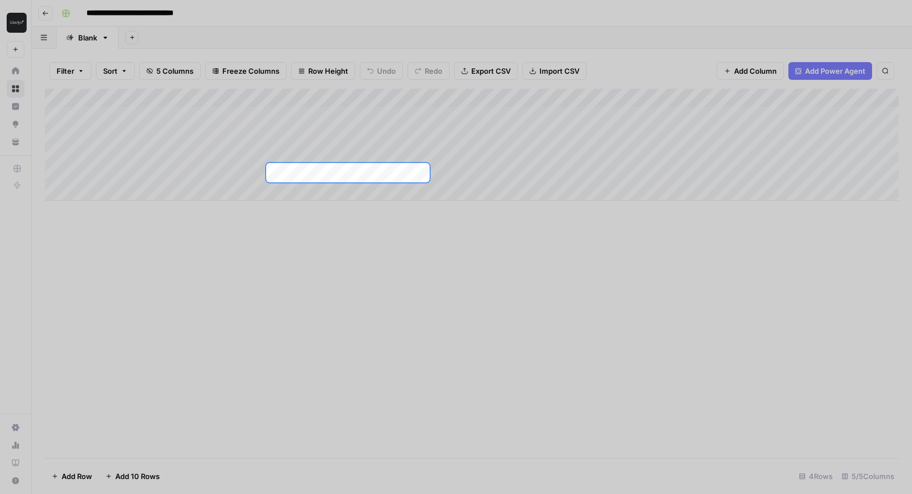
click at [214, 116] on div at bounding box center [456, 81] width 912 height 163
click at [201, 114] on div at bounding box center [456, 81] width 912 height 163
click at [209, 116] on div at bounding box center [456, 81] width 912 height 163
click at [43, 11] on div at bounding box center [456, 81] width 912 height 163
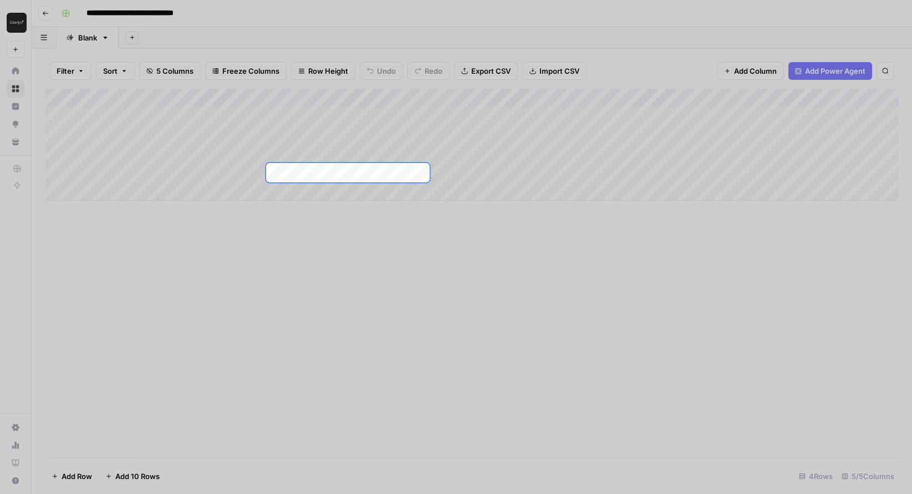
click at [16, 49] on div at bounding box center [456, 81] width 912 height 163
click at [13, 55] on div at bounding box center [456, 81] width 912 height 163
click at [44, 11] on div at bounding box center [456, 81] width 912 height 163
click at [281, 175] on div "Add Column" at bounding box center [471, 145] width 853 height 112
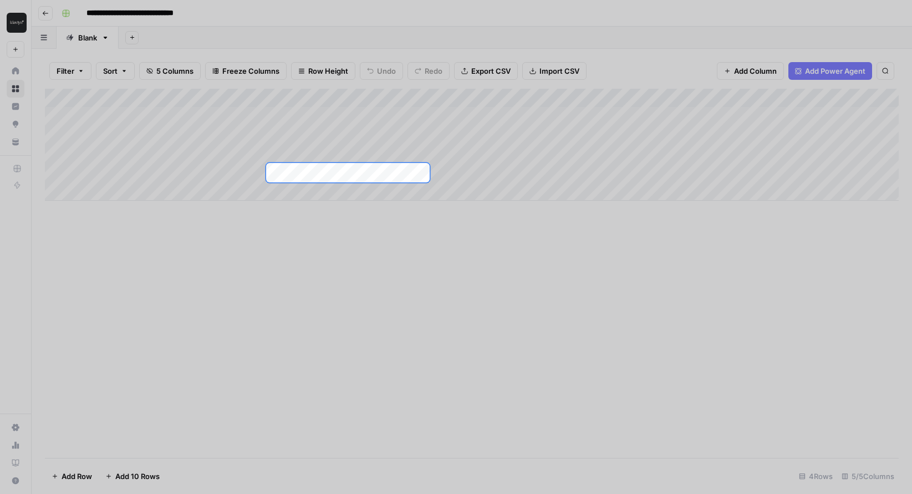
click at [349, 171] on div at bounding box center [347, 172] width 165 height 21
